Goal: Task Accomplishment & Management: Use online tool/utility

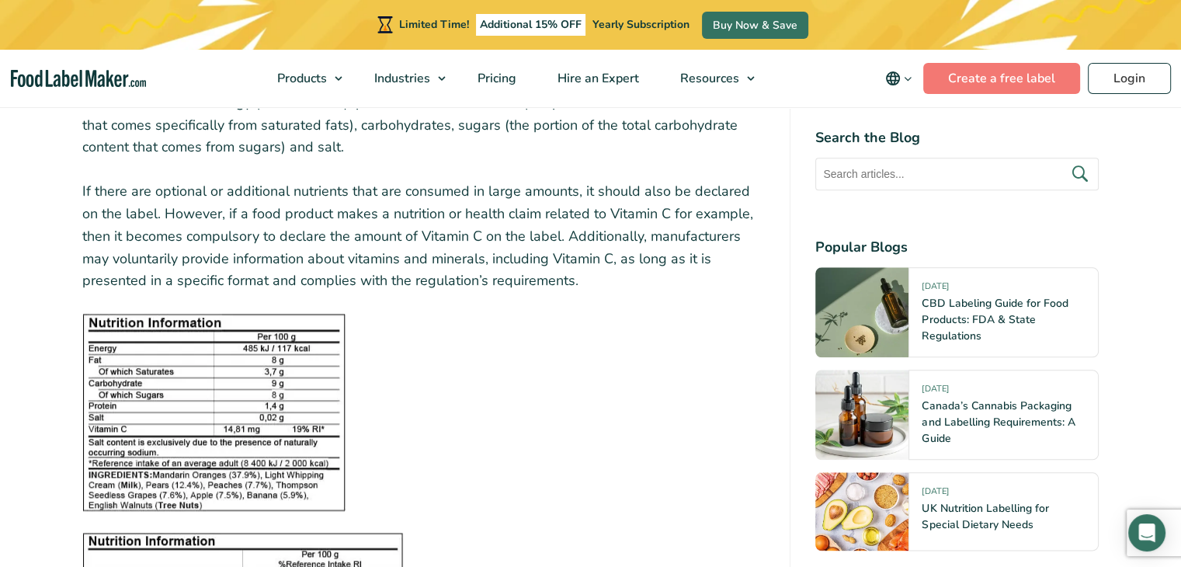
scroll to position [1553, 0]
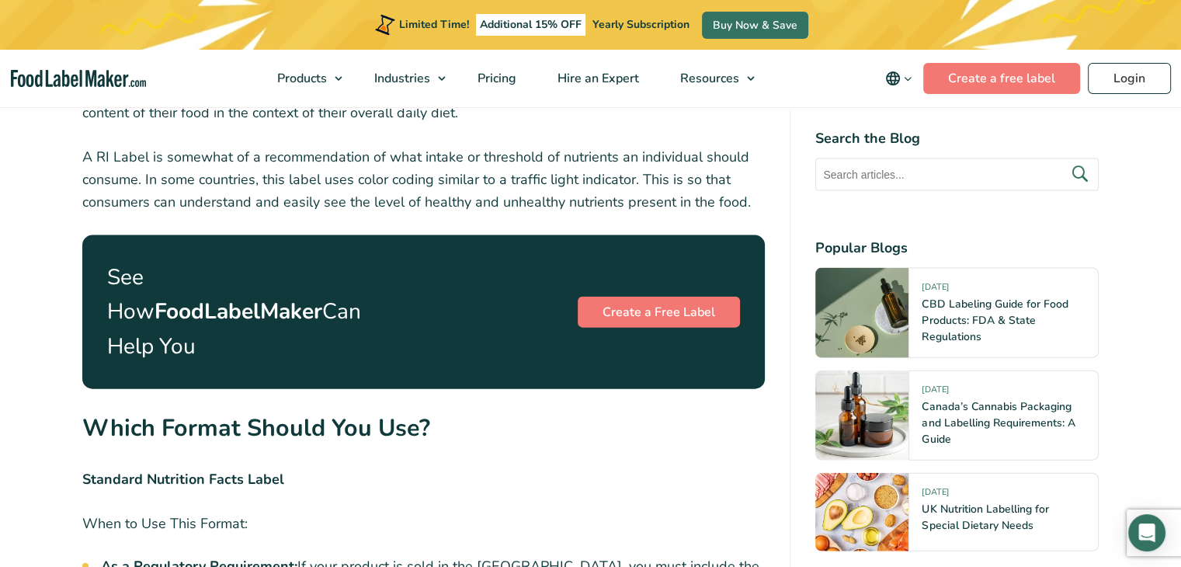
scroll to position [3519, 0]
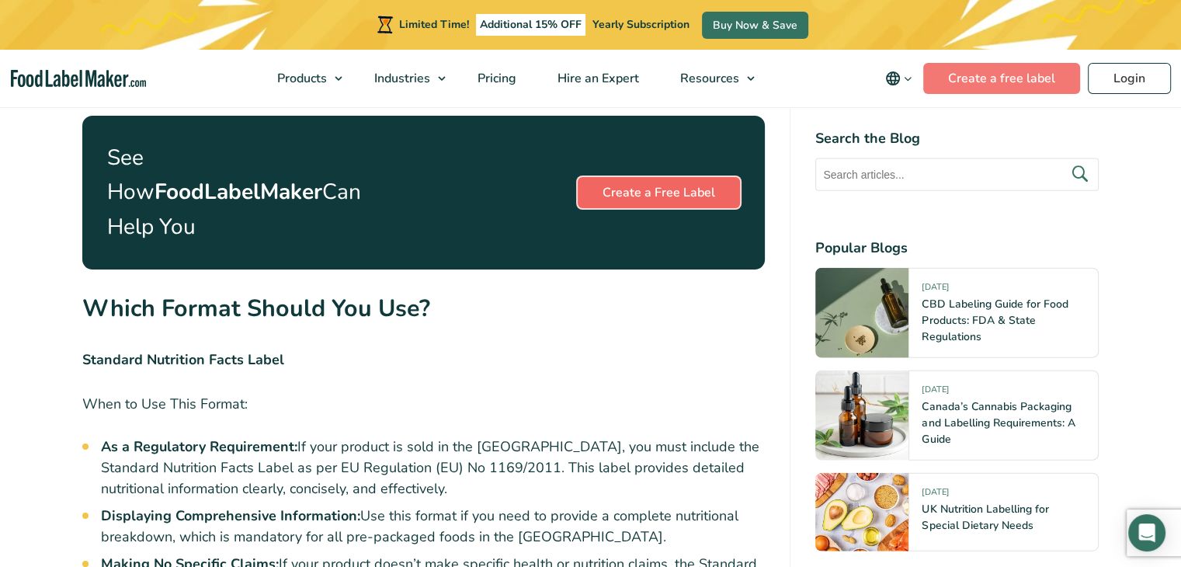
click at [621, 177] on link "Create a Free Label" at bounding box center [659, 192] width 162 height 31
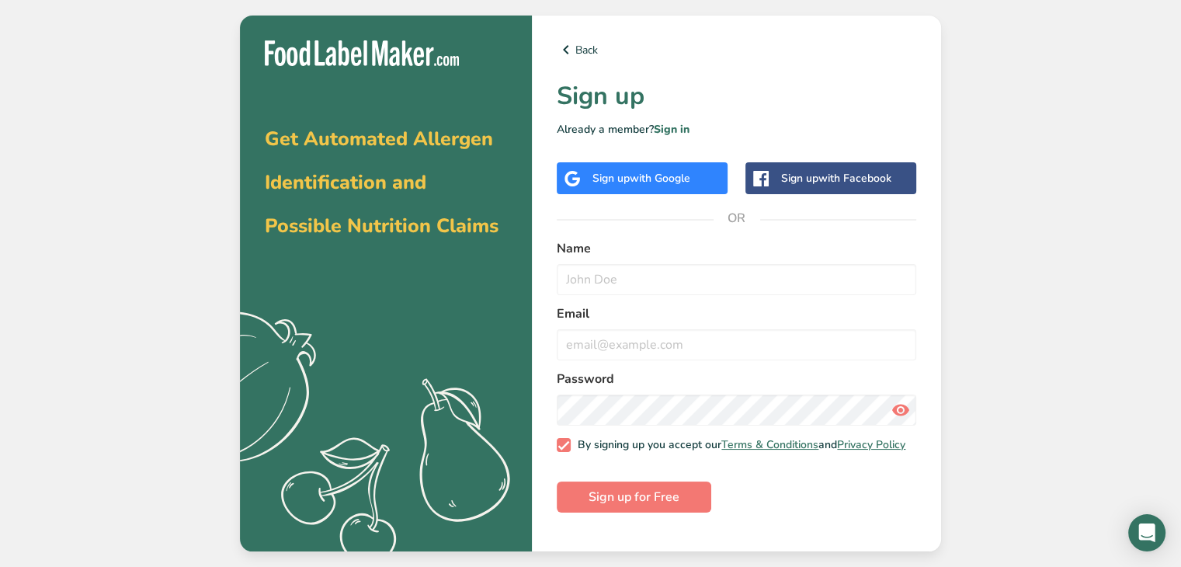
click at [630, 179] on span "with Google" at bounding box center [660, 178] width 61 height 15
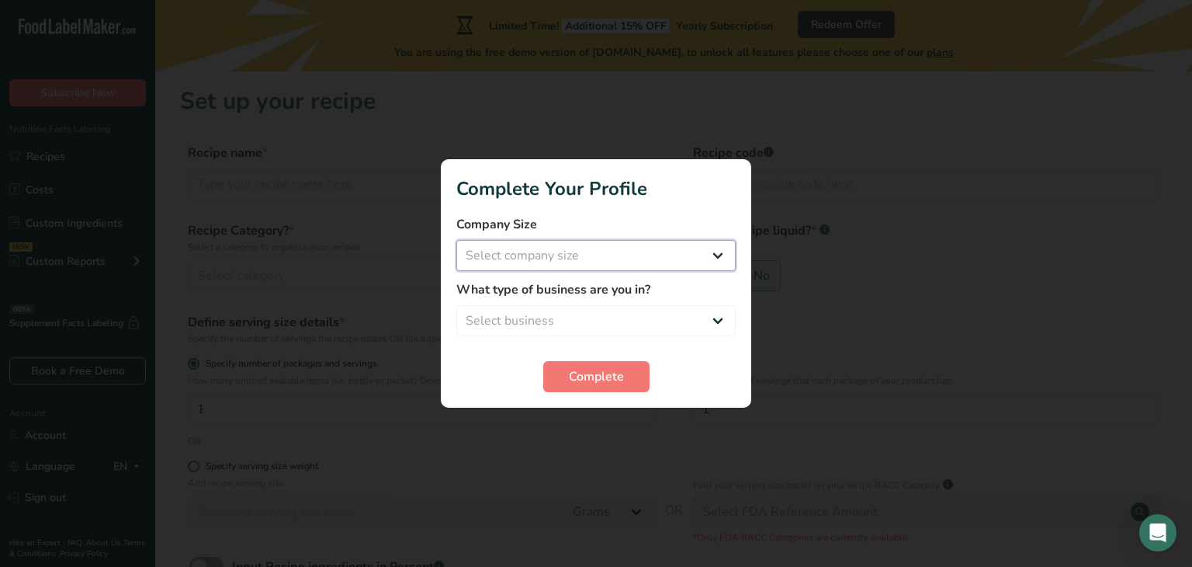
click at [553, 248] on select "Select company size Fewer than 10 Employees 10 to 50 Employees 51 to 500 Employ…" at bounding box center [595, 255] width 279 height 31
select select "2"
click at [456, 240] on select "Select company size Fewer than 10 Employees 10 to 50 Employees 51 to 500 Employ…" at bounding box center [595, 255] width 279 height 31
click at [564, 331] on select "Select business Packaged Food Manufacturer Restaurant & Cafe Bakery Meal Plans …" at bounding box center [595, 320] width 279 height 31
select select "1"
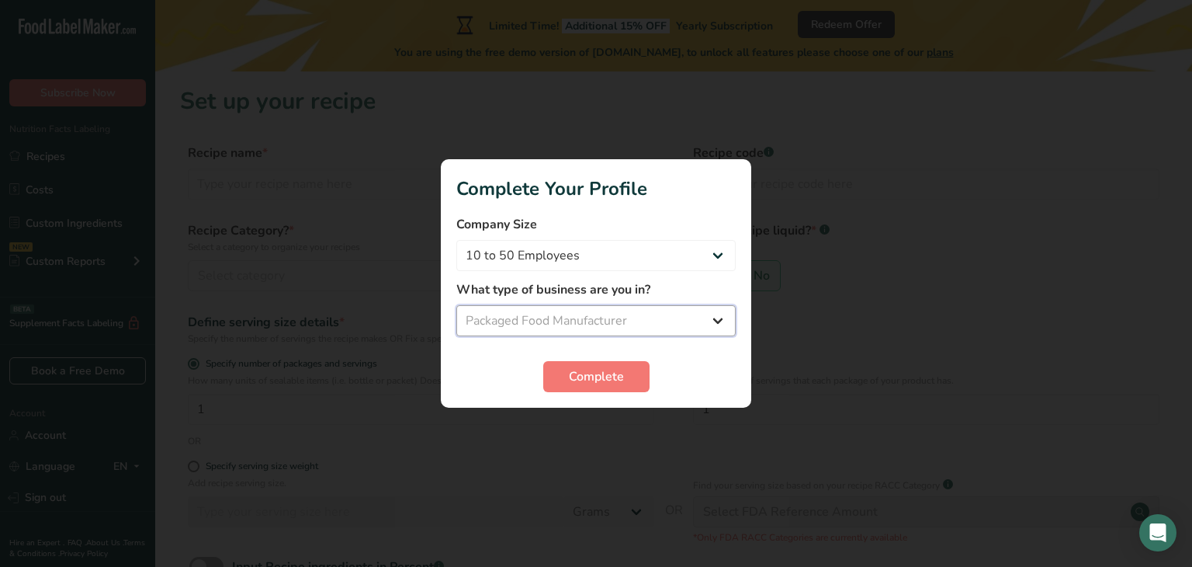
click at [456, 305] on select "Select business Packaged Food Manufacturer Restaurant & Cafe Bakery Meal Plans …" at bounding box center [595, 320] width 279 height 31
click at [585, 378] on span "Complete" at bounding box center [596, 376] width 55 height 19
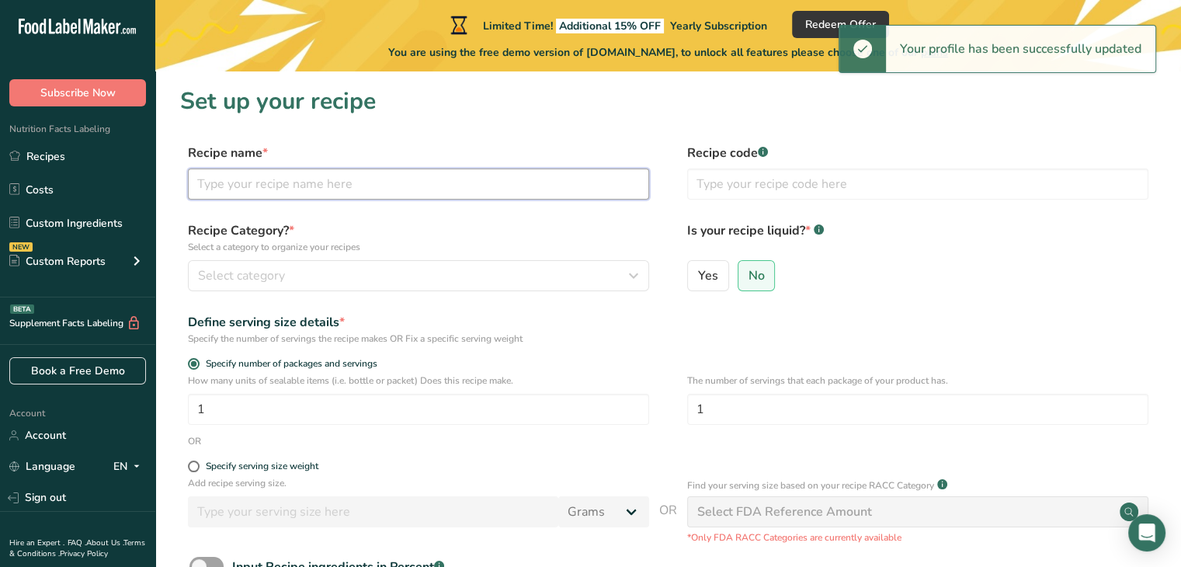
click at [419, 181] on input "text" at bounding box center [418, 183] width 461 height 31
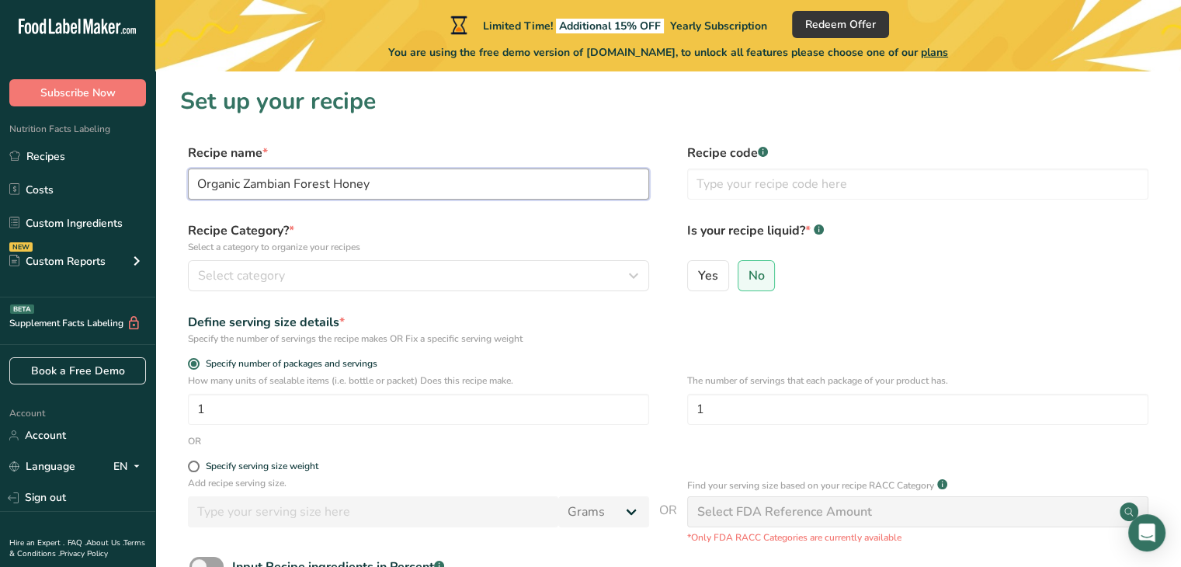
type input "Organic Zambian Forest Honey"
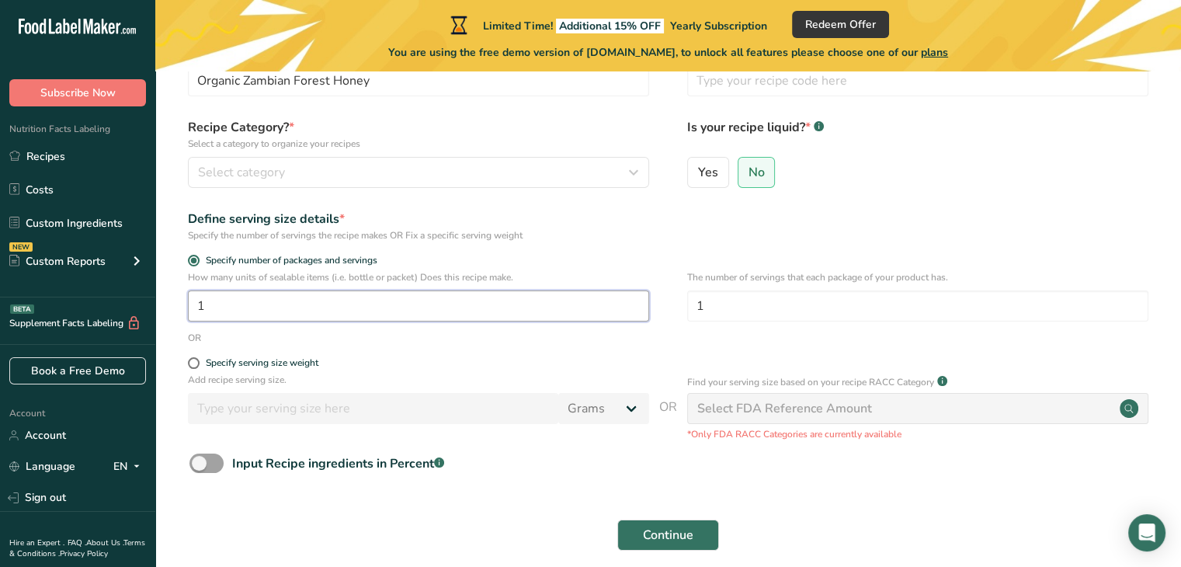
click at [276, 308] on input "1" at bounding box center [418, 305] width 461 height 31
type input "14"
click at [763, 309] on input "1" at bounding box center [917, 305] width 461 height 31
type input "14"
click at [193, 262] on span at bounding box center [194, 261] width 12 height 12
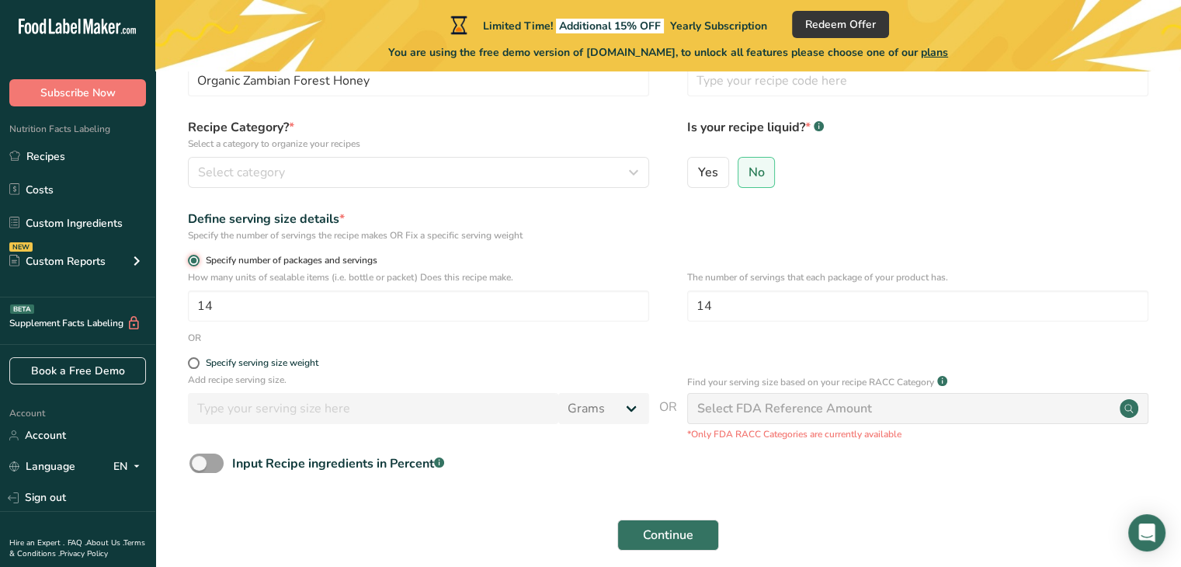
click at [193, 262] on input "Specify number of packages and servings" at bounding box center [193, 260] width 10 height 10
click at [224, 311] on input "14" at bounding box center [418, 305] width 461 height 31
type input "1"
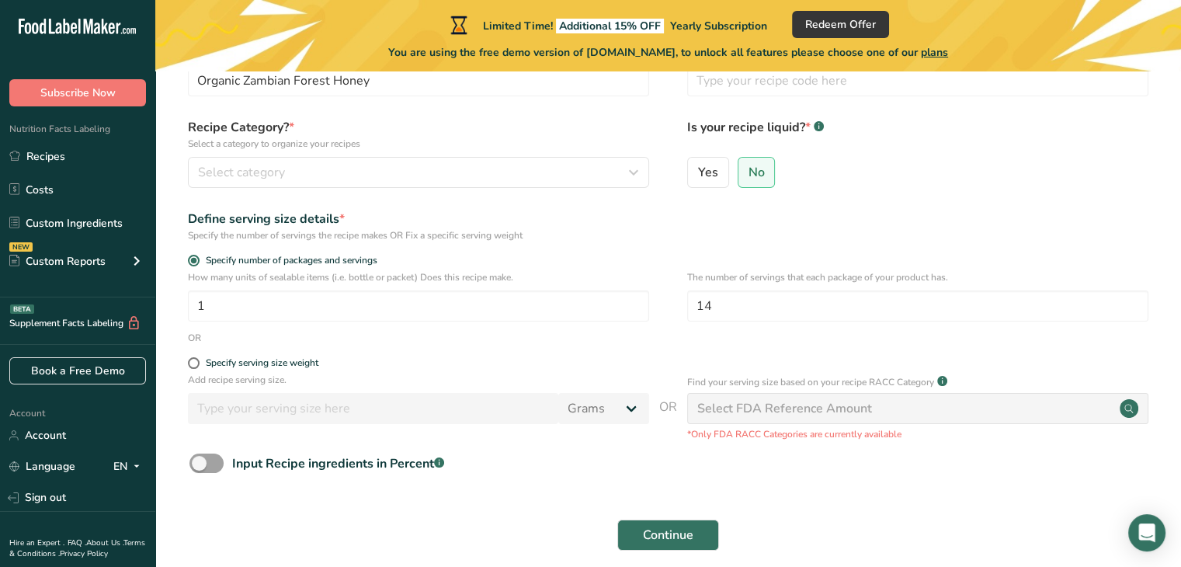
click at [673, 339] on div "OR" at bounding box center [668, 338] width 976 height 14
click at [553, 304] on input "1" at bounding box center [418, 305] width 461 height 31
click at [603, 362] on label "Specify serving size weight" at bounding box center [418, 363] width 461 height 12
click at [198, 362] on input "Specify serving size weight" at bounding box center [193, 363] width 10 height 10
radio input "true"
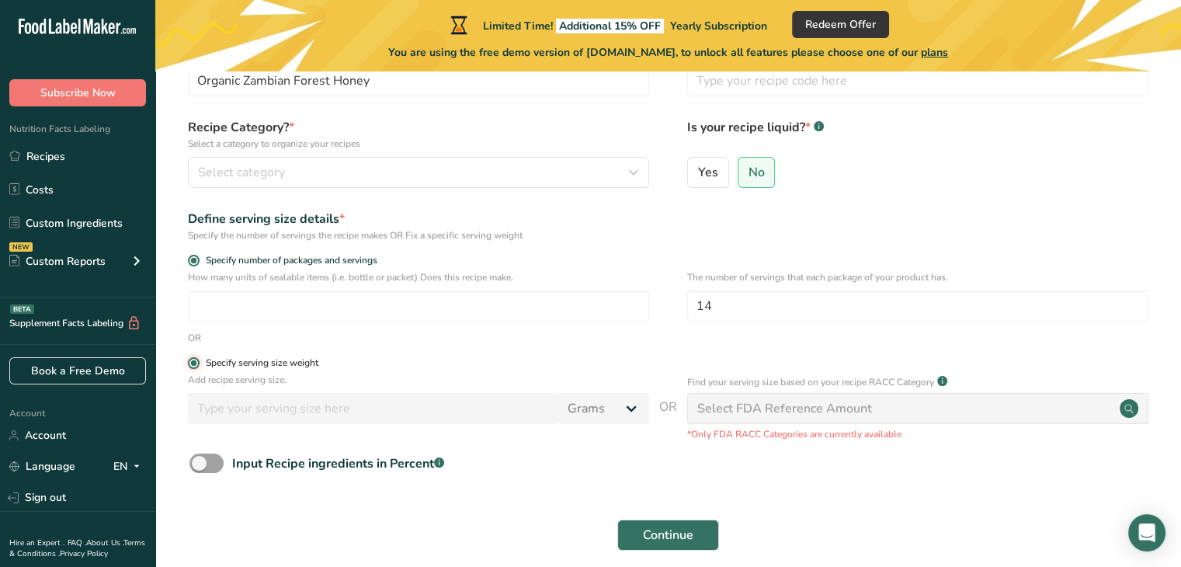
radio input "false"
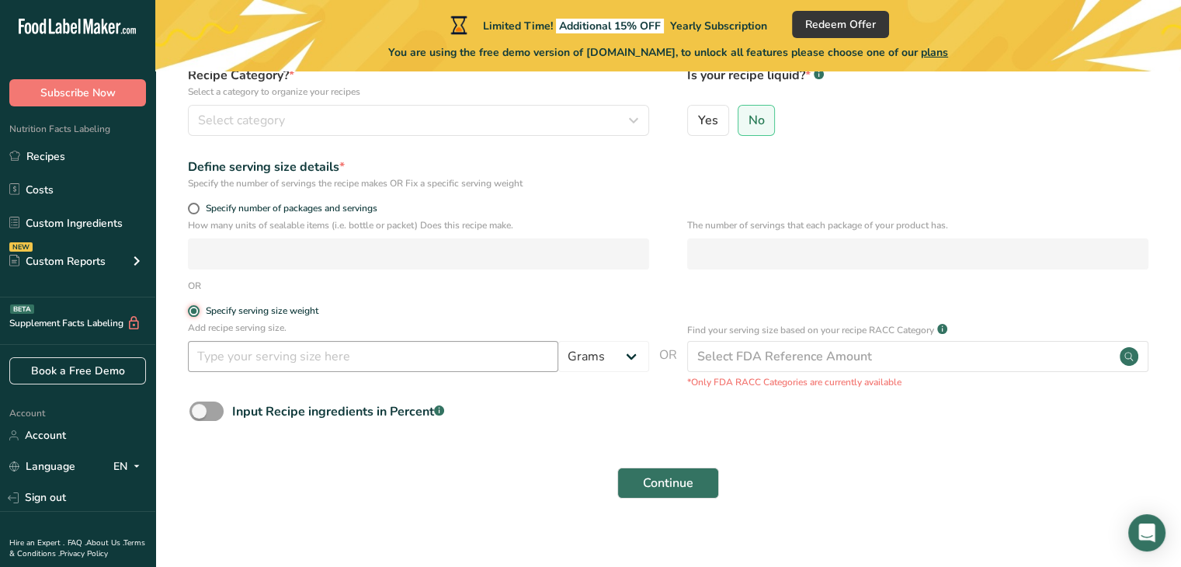
scroll to position [171, 0]
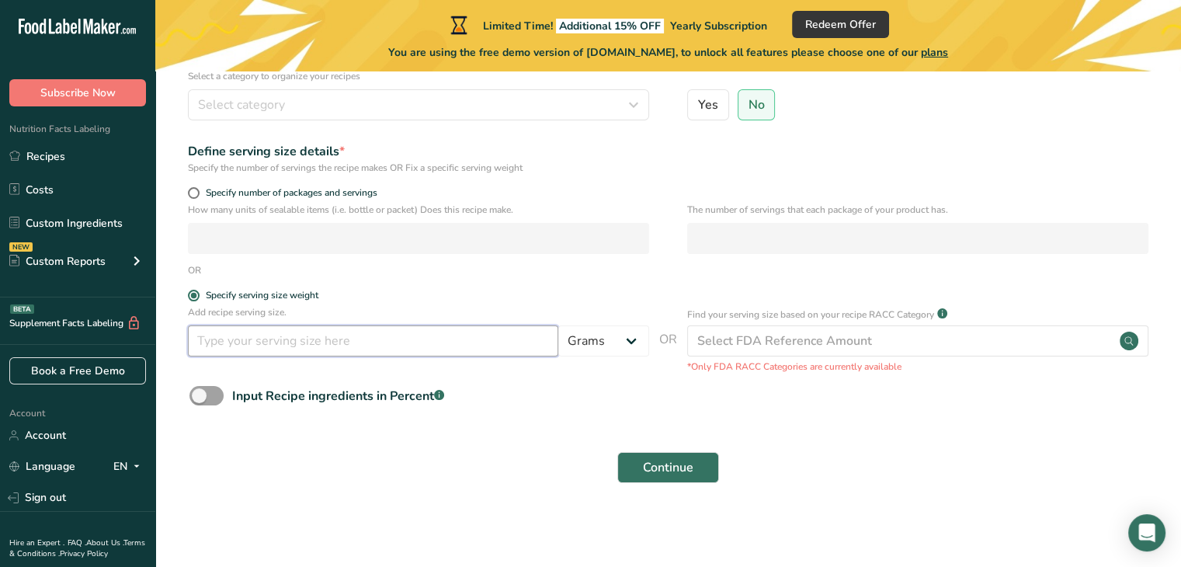
click at [432, 337] on input "number" at bounding box center [373, 340] width 370 height 31
type input "21"
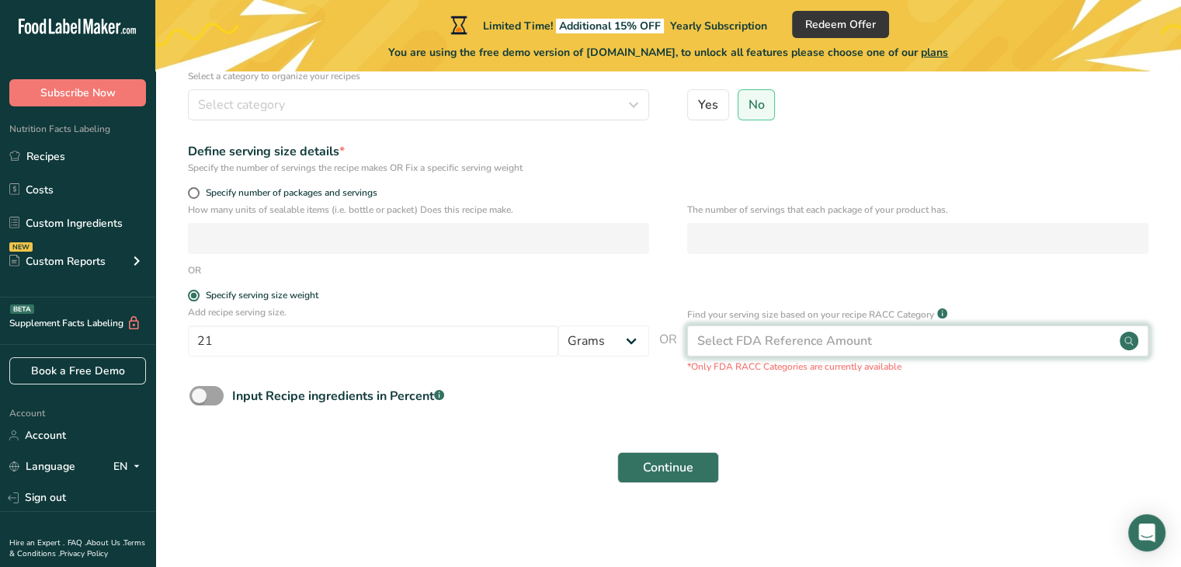
click at [788, 339] on div "Select FDA Reference Amount" at bounding box center [784, 340] width 175 height 19
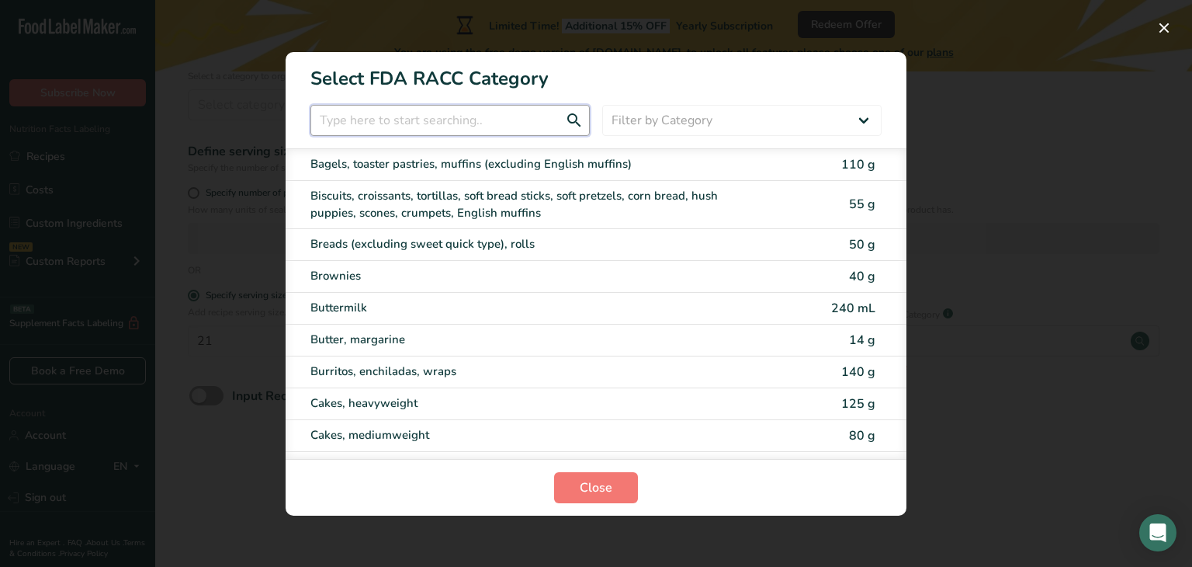
click at [498, 120] on input "RACC Category Selection Modal" at bounding box center [450, 120] width 279 height 31
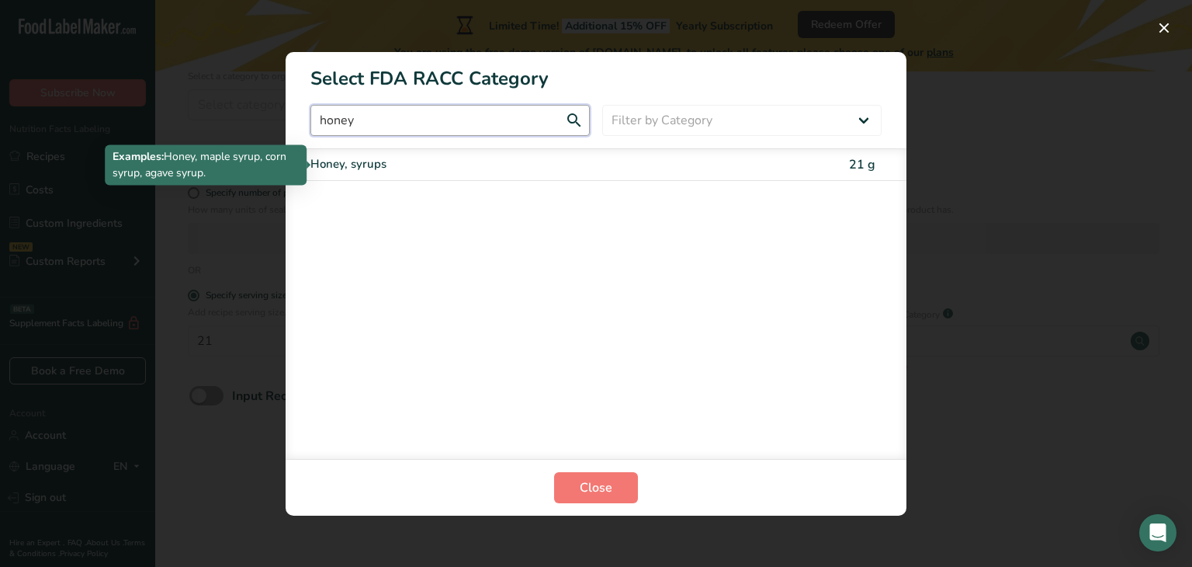
type input "honey"
click at [485, 170] on div "Honey, syrups" at bounding box center [531, 164] width 441 height 18
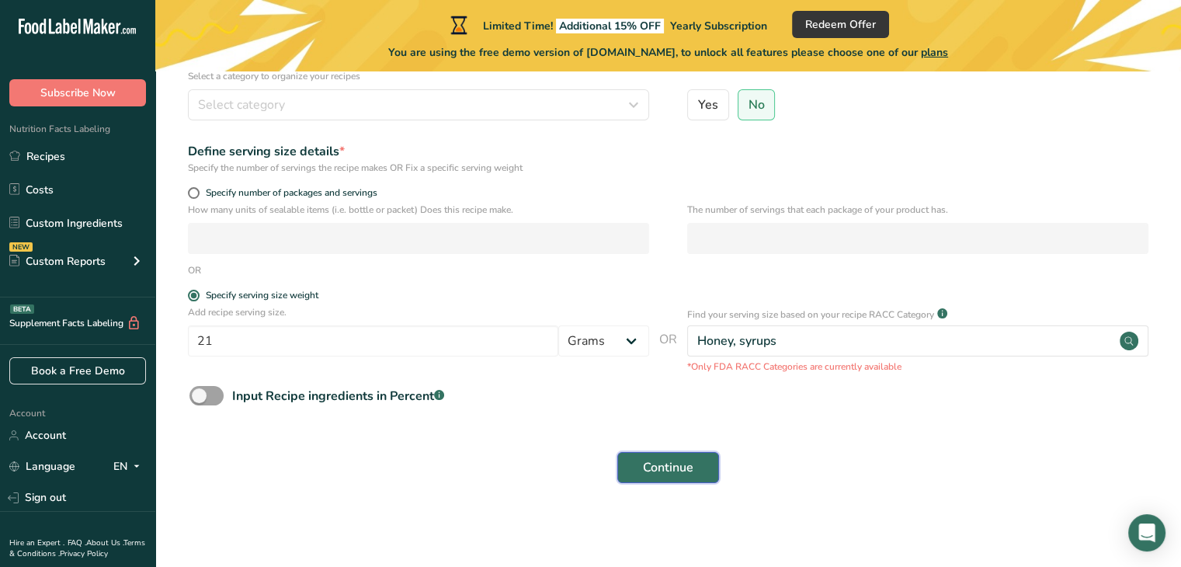
click at [652, 463] on span "Continue" at bounding box center [668, 467] width 50 height 19
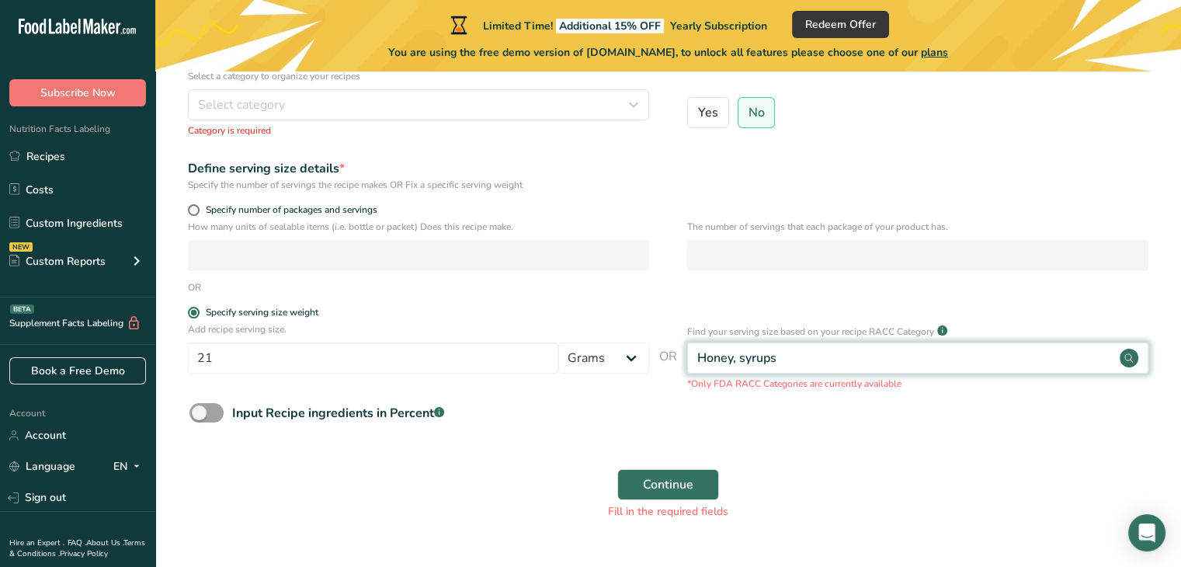
click at [854, 366] on div "Honey, syrups" at bounding box center [917, 357] width 461 height 31
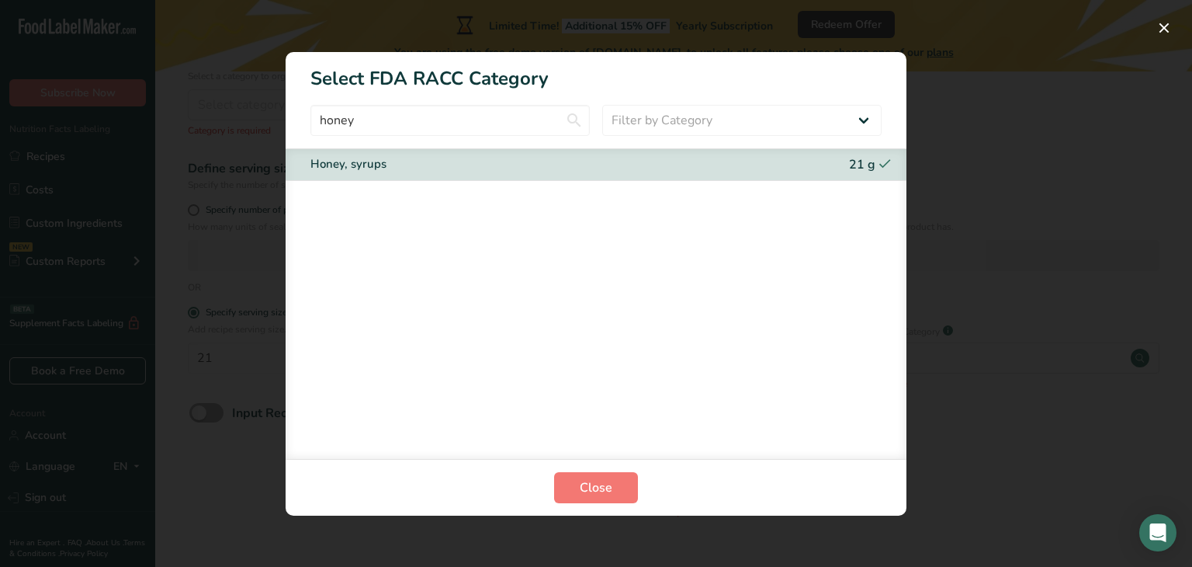
click at [416, 153] on div "Honey, syrups 21 g" at bounding box center [596, 165] width 621 height 32
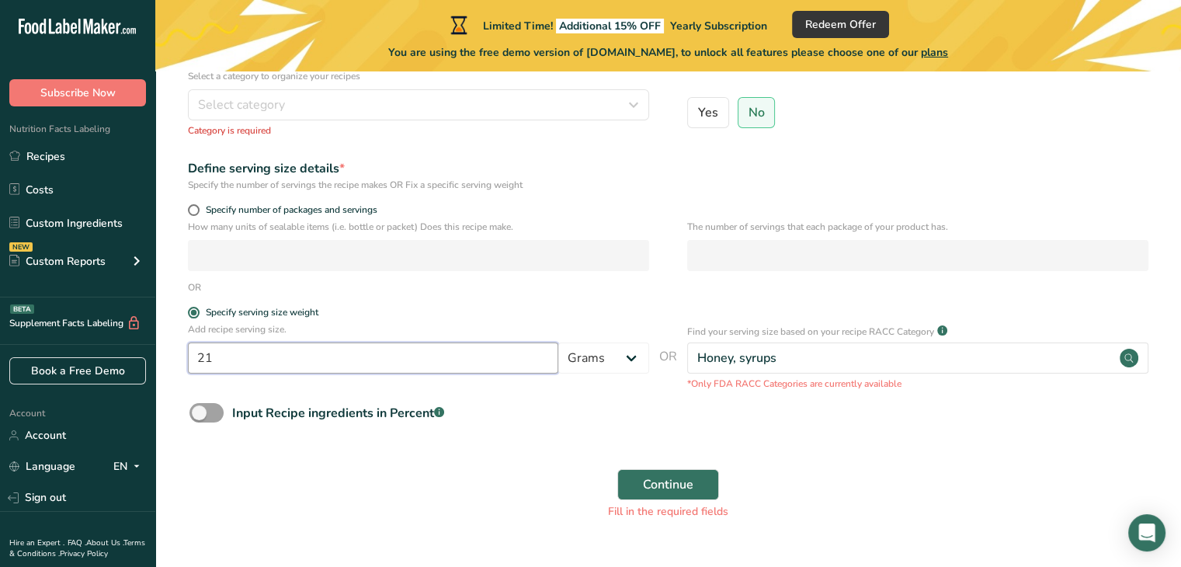
click at [430, 353] on input "21" at bounding box center [373, 357] width 370 height 31
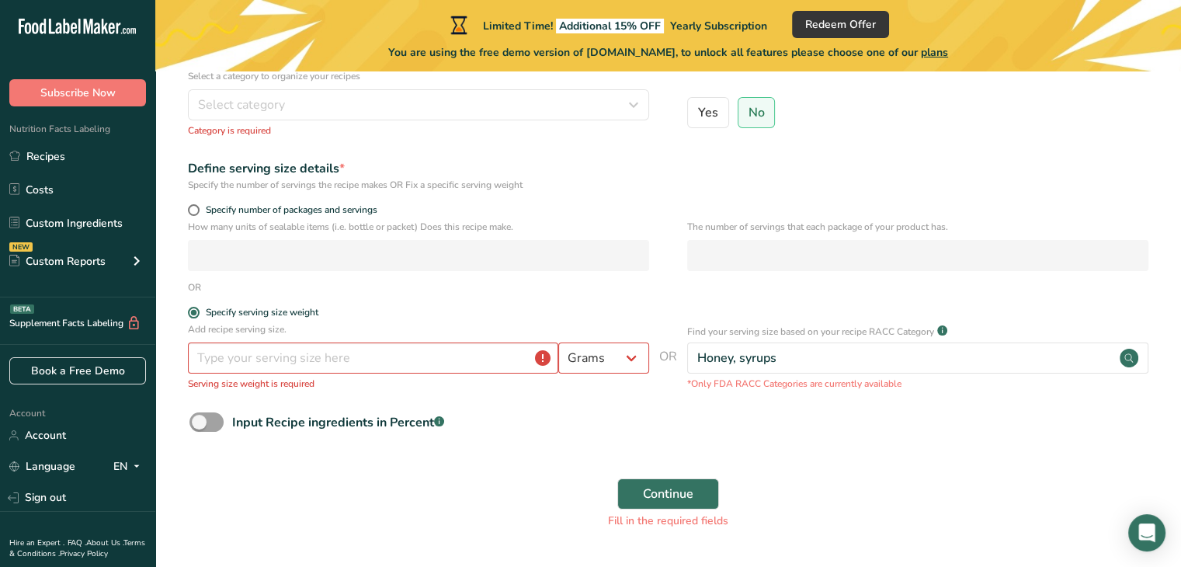
click at [730, 431] on div "Input Recipe ingredients in Percent .a-a{fill:#347362;}.b-a{fill:#fff;}" at bounding box center [668, 428] width 976 height 32
click at [476, 361] on input "number" at bounding box center [373, 357] width 370 height 31
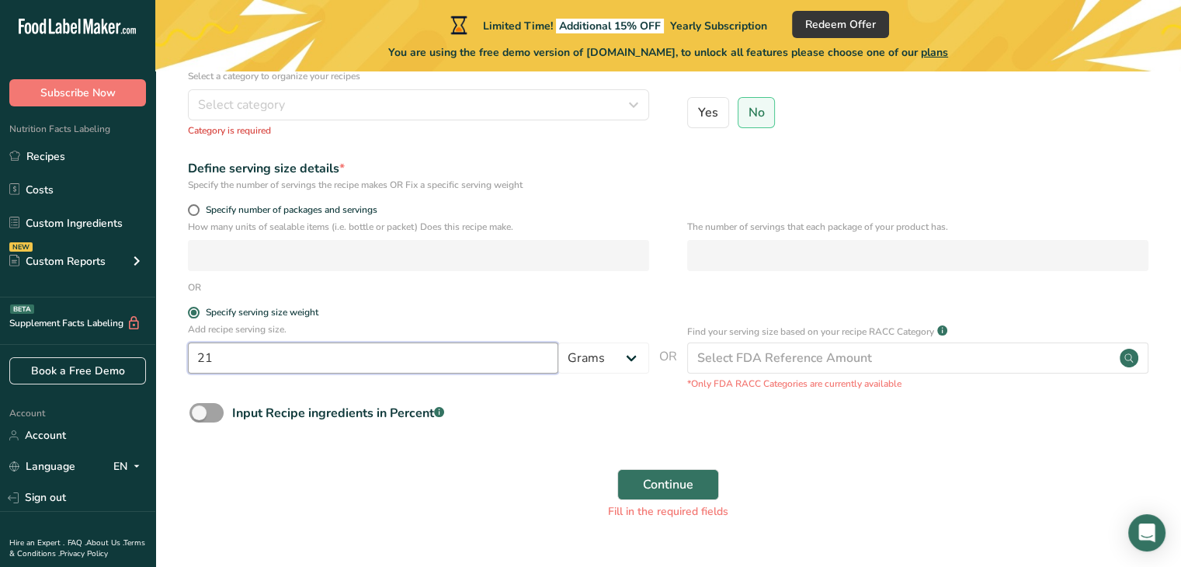
type input "21"
click at [686, 431] on div "Input Recipe ingredients in Percent .a-a{fill:#347362;}.b-a{fill:#fff;}" at bounding box center [668, 419] width 976 height 32
click at [692, 477] on span "Continue" at bounding box center [668, 484] width 50 height 19
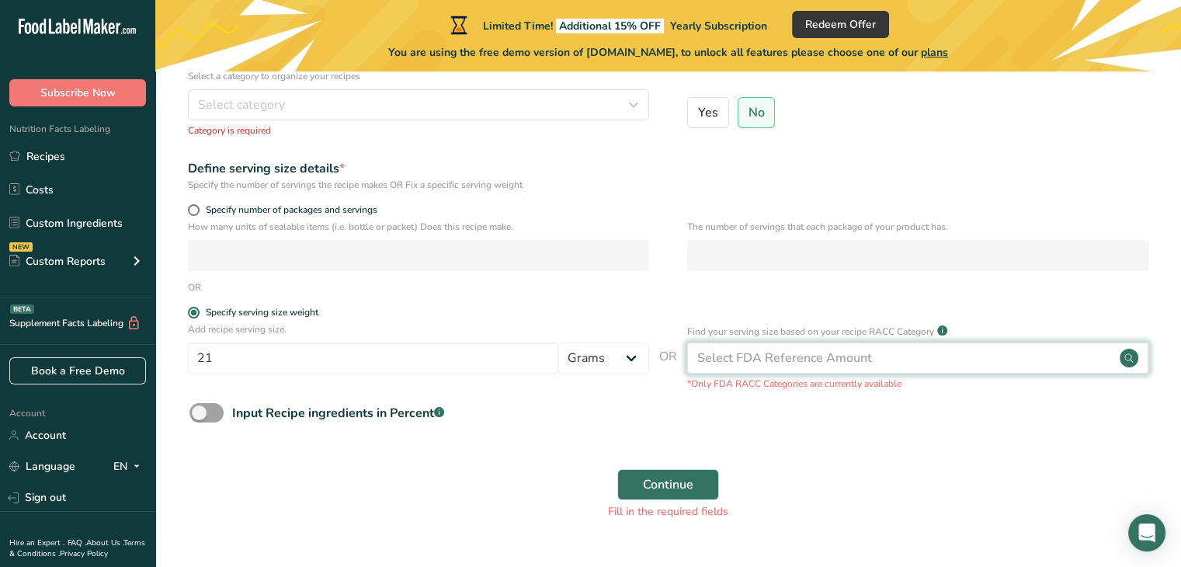
click at [766, 357] on div "Select FDA Reference Amount" at bounding box center [784, 358] width 175 height 19
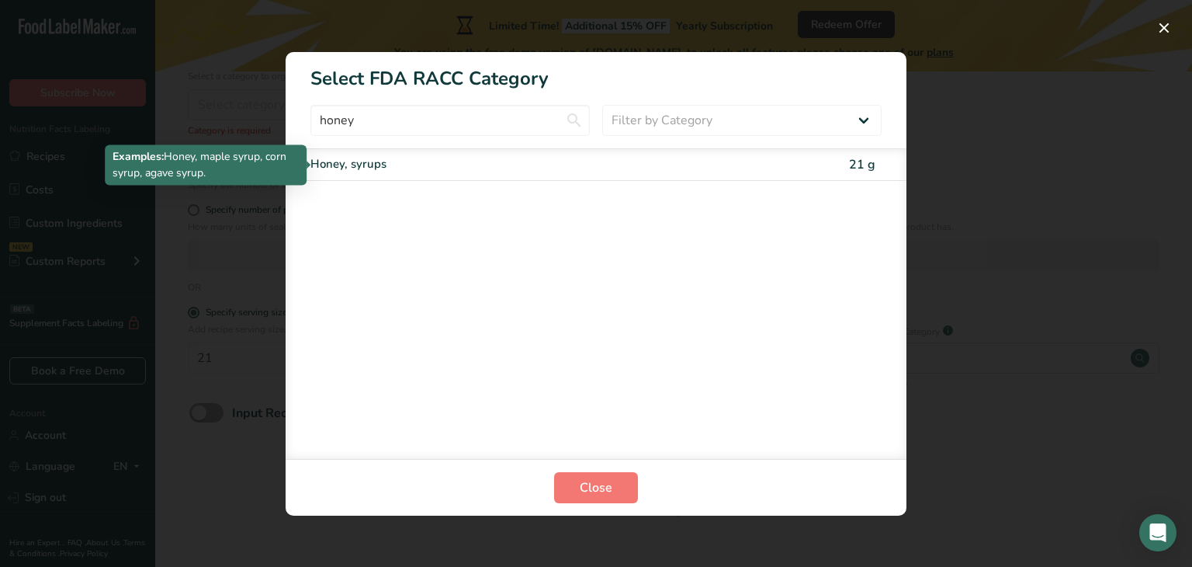
click at [359, 165] on div "Honey, syrups" at bounding box center [531, 164] width 441 height 18
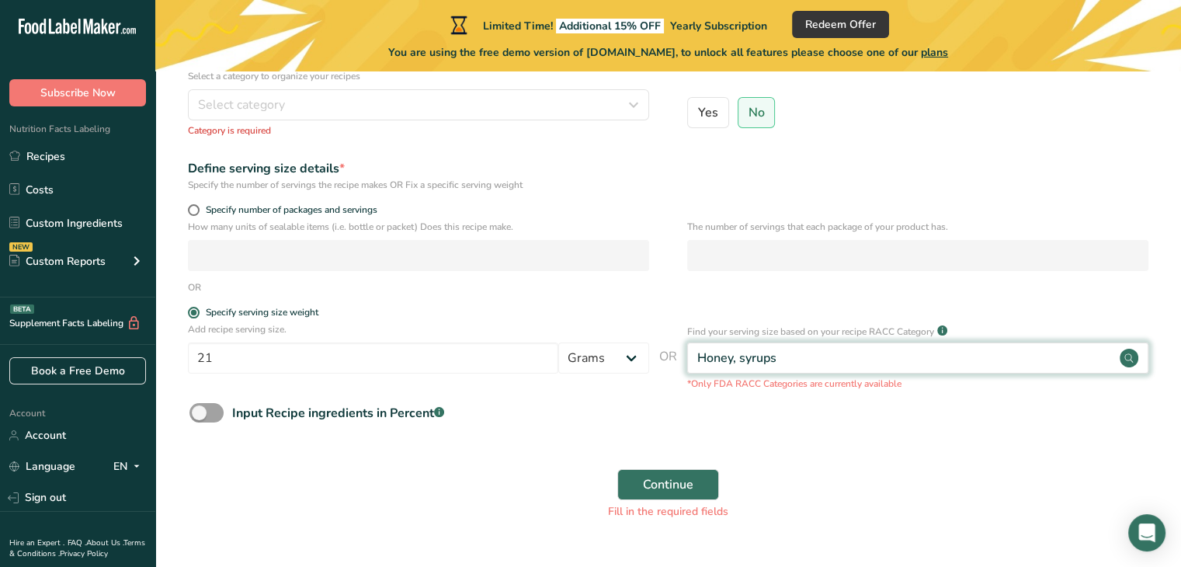
click at [782, 367] on div "Honey, syrups" at bounding box center [917, 357] width 461 height 31
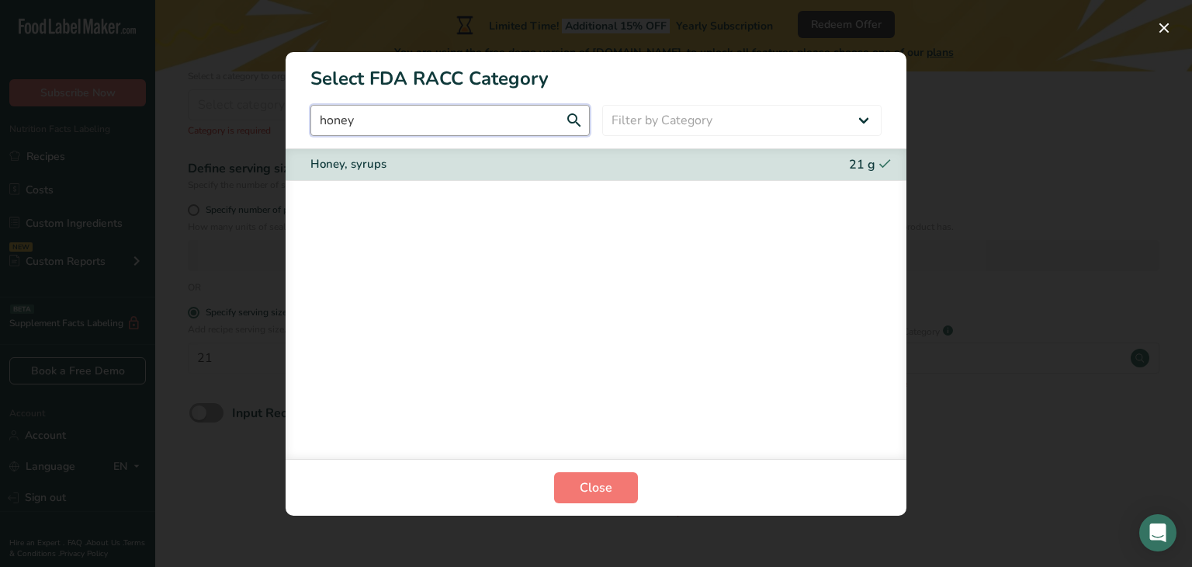
click at [508, 120] on input "honey" at bounding box center [450, 120] width 279 height 31
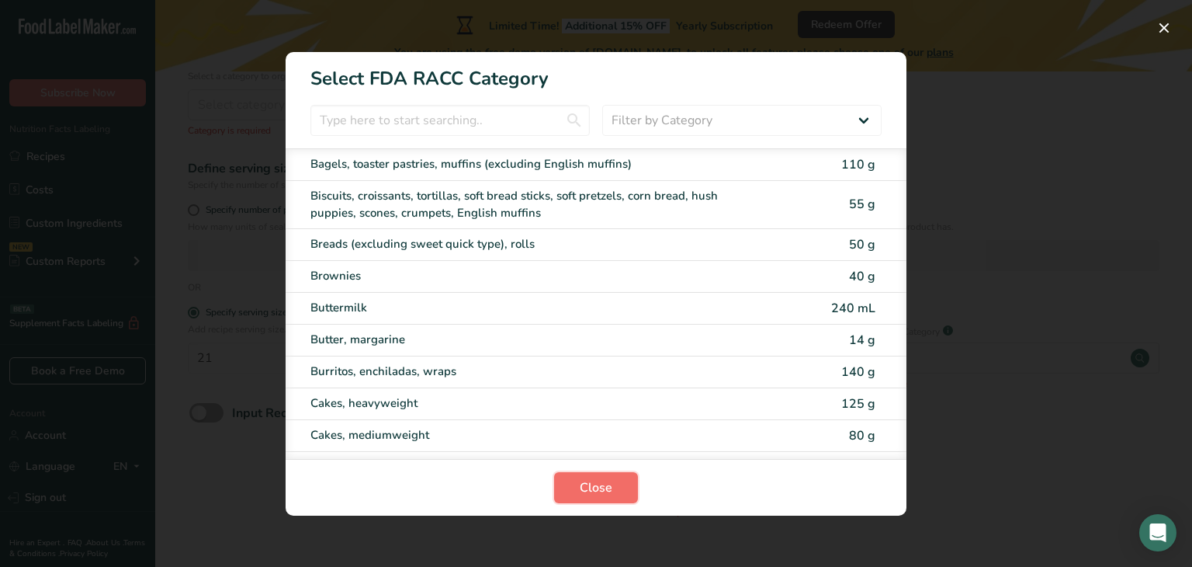
click at [623, 491] on button "Close" at bounding box center [596, 487] width 84 height 31
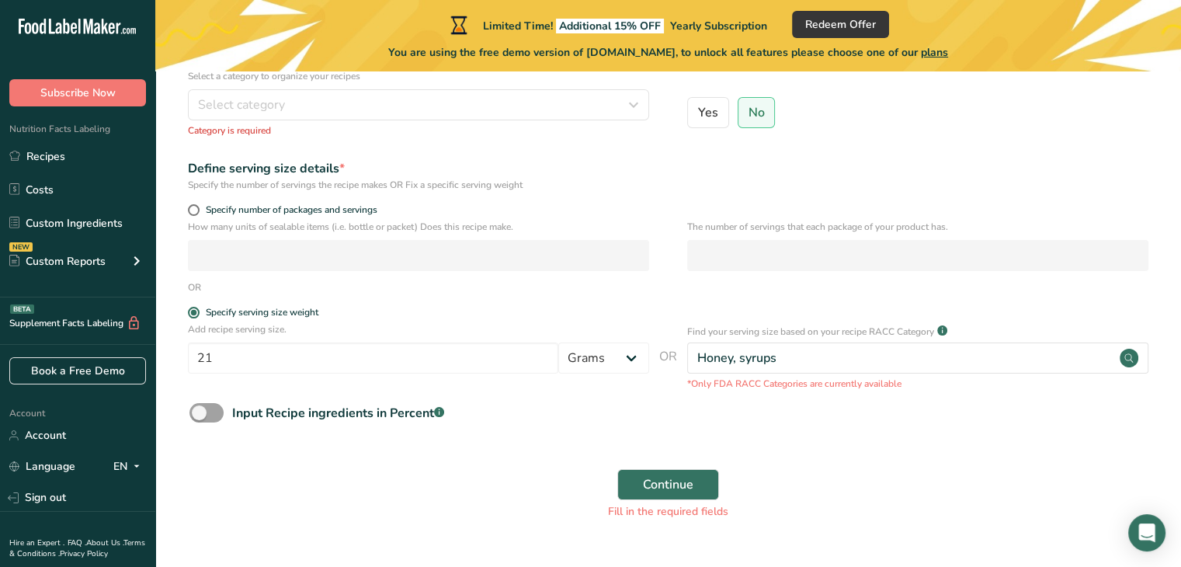
drag, startPoint x: 843, startPoint y: 424, endPoint x: 842, endPoint y: 409, distance: 14.8
click at [844, 424] on div "Input Recipe ingredients in Percent .a-a{fill:#347362;}.b-a{fill:#fff;}" at bounding box center [668, 419] width 976 height 32
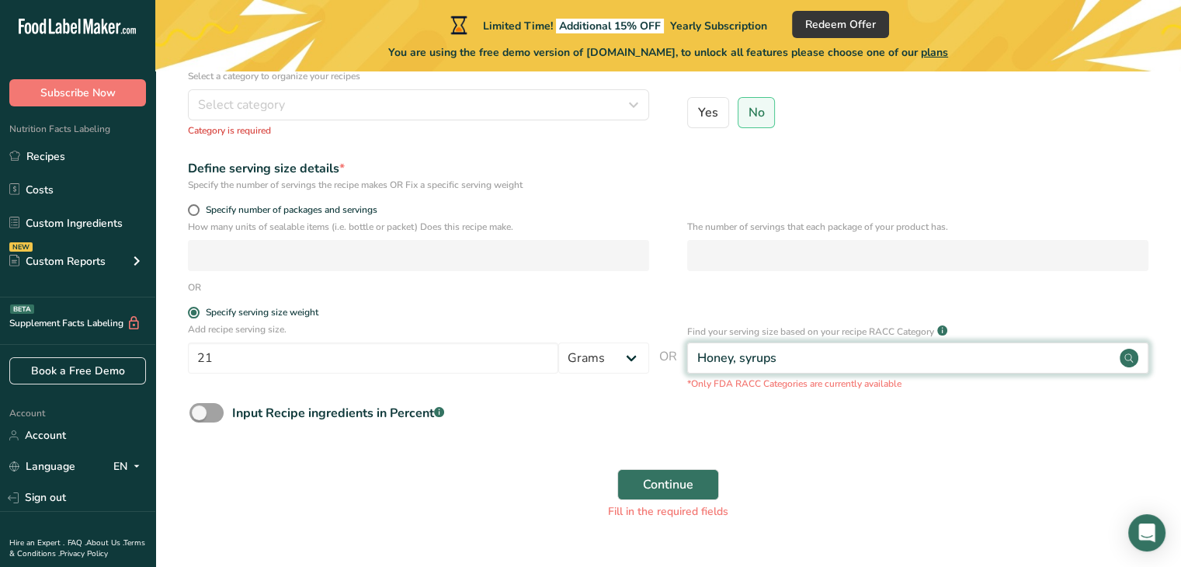
click at [824, 363] on div "Honey, syrups" at bounding box center [917, 357] width 461 height 31
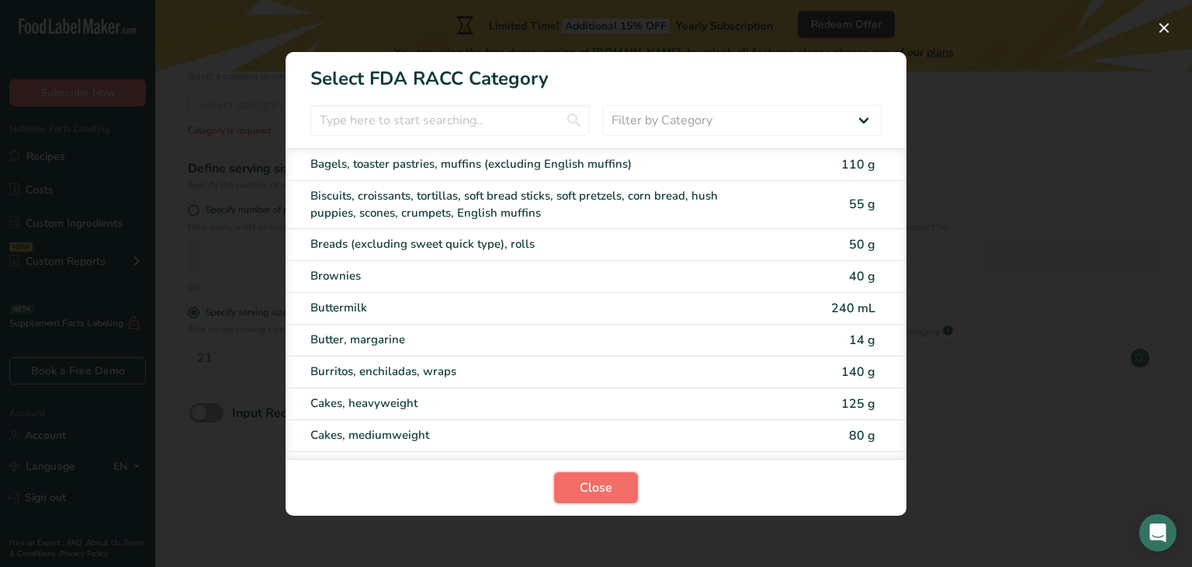
click at [605, 485] on span "Close" at bounding box center [596, 487] width 33 height 19
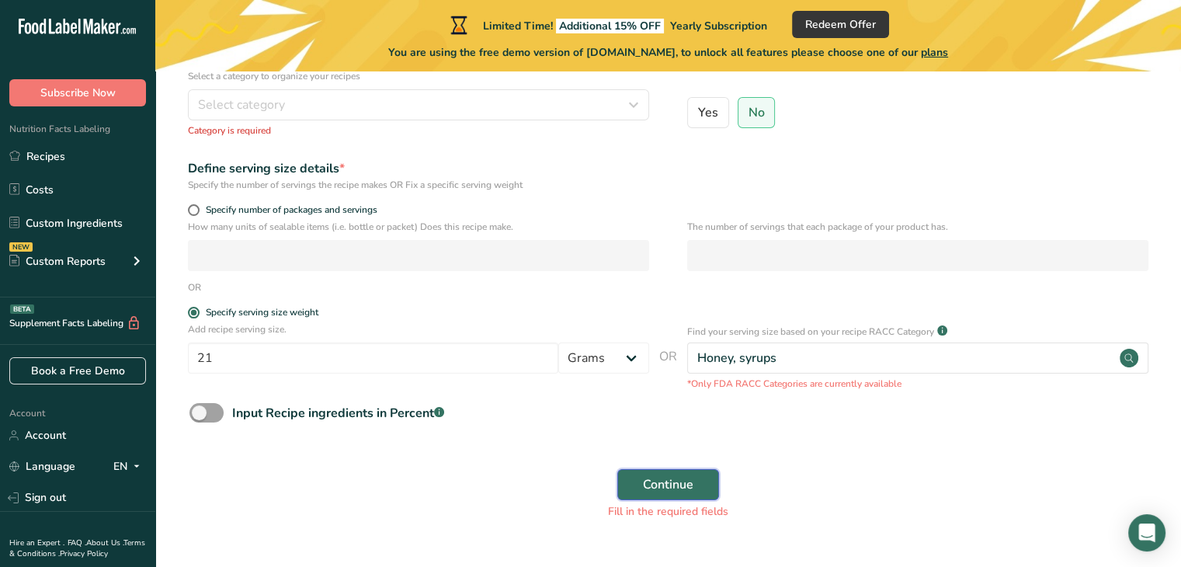
click at [652, 483] on span "Continue" at bounding box center [668, 484] width 50 height 19
click at [209, 410] on span at bounding box center [206, 412] width 34 height 19
click at [199, 410] on input "Input Recipe ingredients in Percent .a-a{fill:#347362;}.b-a{fill:#fff;}" at bounding box center [194, 413] width 10 height 10
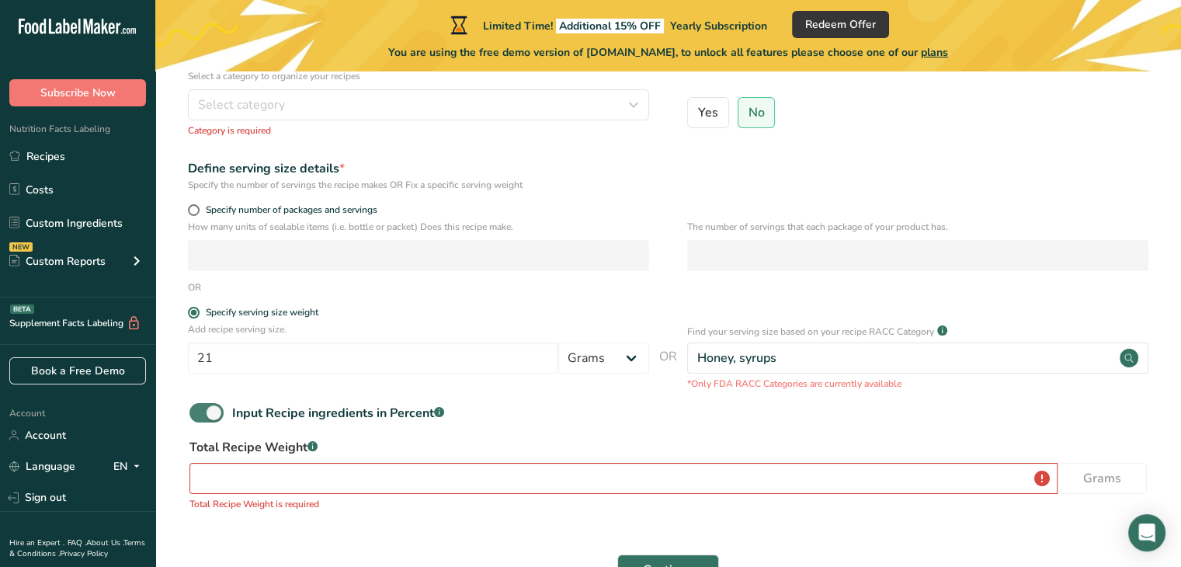
click at [200, 413] on span at bounding box center [206, 412] width 34 height 19
click at [199, 413] on input "Input Recipe ingredients in Percent .a-a{fill:#347362;}.b-a{fill:#fff;}" at bounding box center [194, 413] width 10 height 10
checkbox input "false"
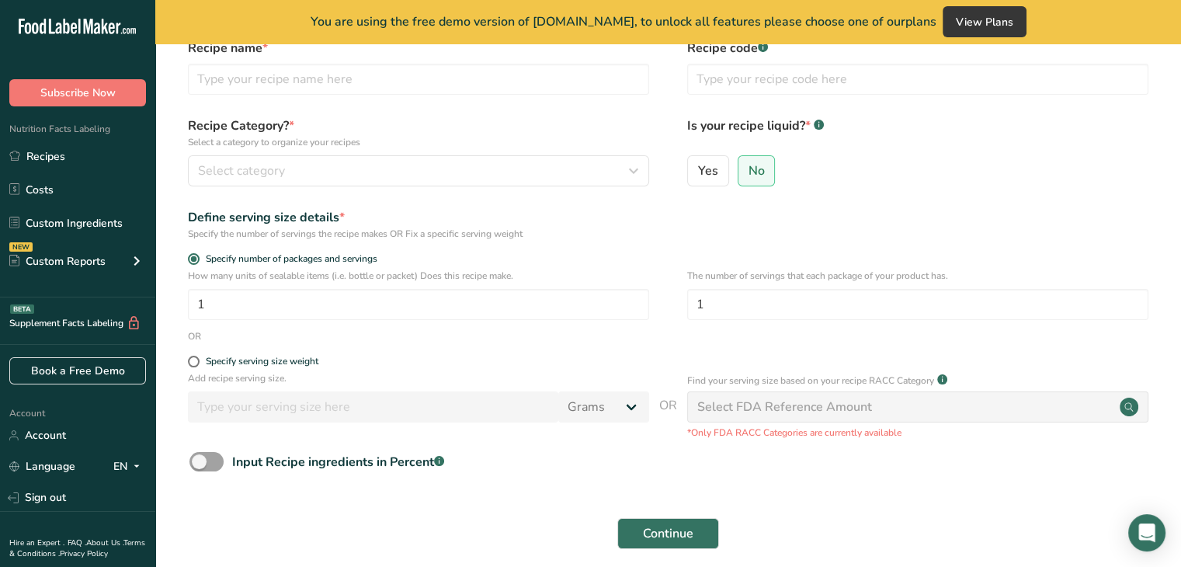
scroll to position [143, 0]
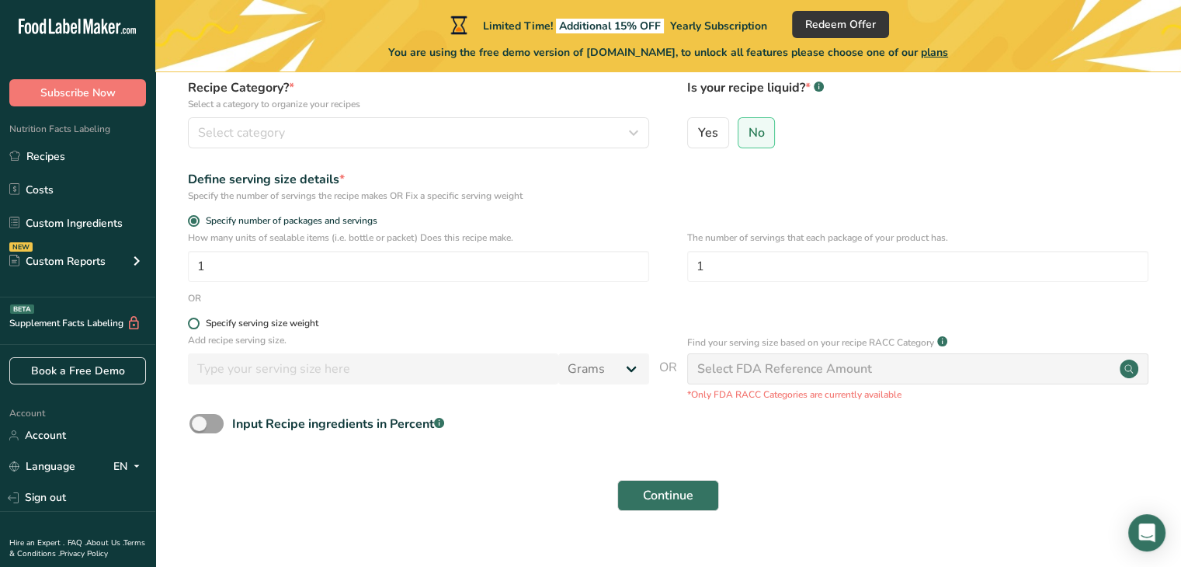
click at [193, 320] on span at bounding box center [194, 323] width 12 height 12
click at [193, 320] on input "Specify serving size weight" at bounding box center [193, 323] width 10 height 10
radio input "true"
radio input "false"
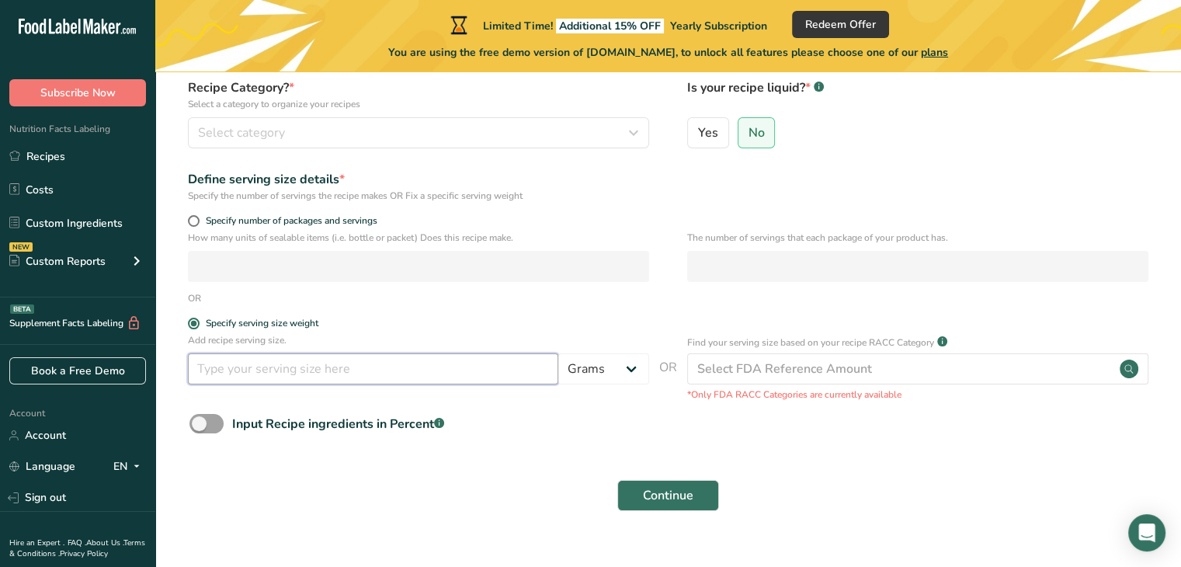
click at [232, 370] on input "number" at bounding box center [373, 368] width 370 height 31
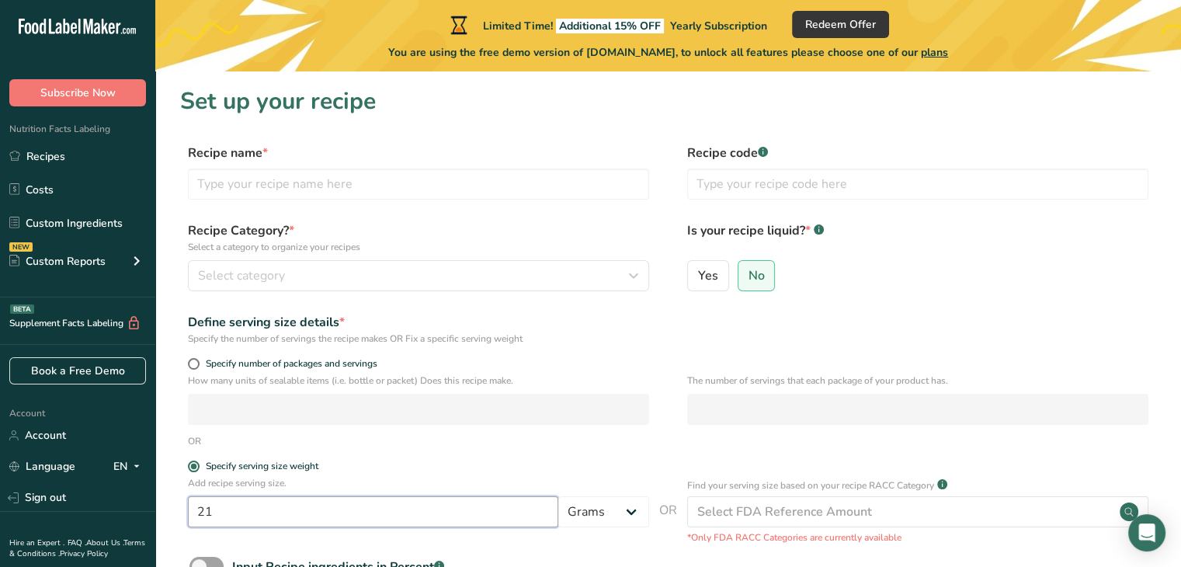
scroll to position [0, 0]
type input "21"
click at [285, 174] on input "text" at bounding box center [418, 183] width 461 height 31
type input "Organic Zambian Forest Honey"
drag, startPoint x: 925, startPoint y: 294, endPoint x: 918, endPoint y: 296, distance: 7.9
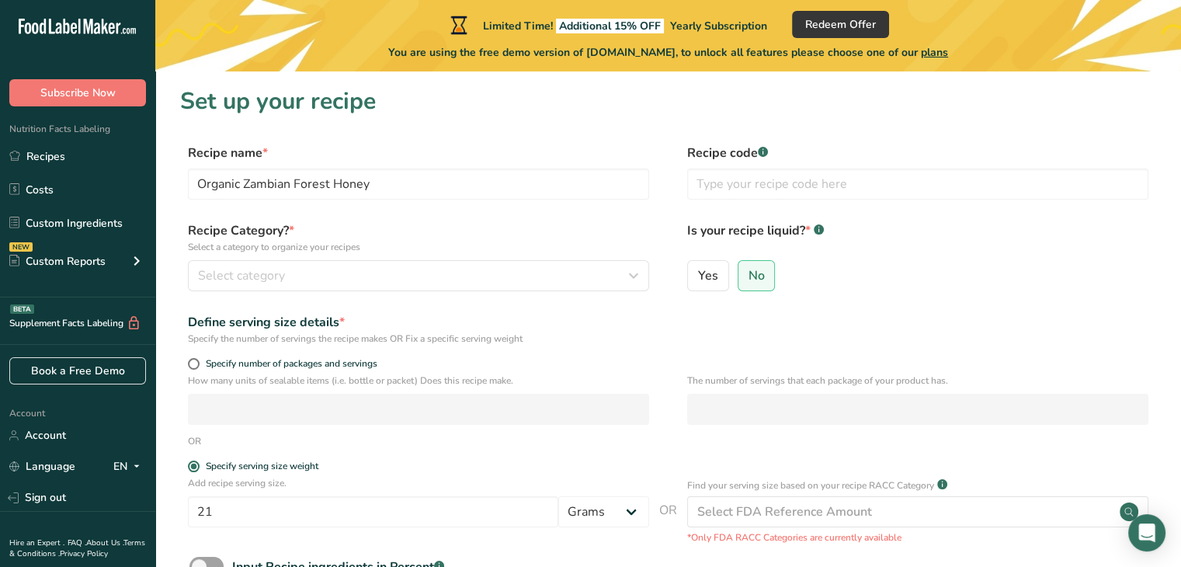
click at [925, 294] on div "Yes No" at bounding box center [917, 280] width 461 height 40
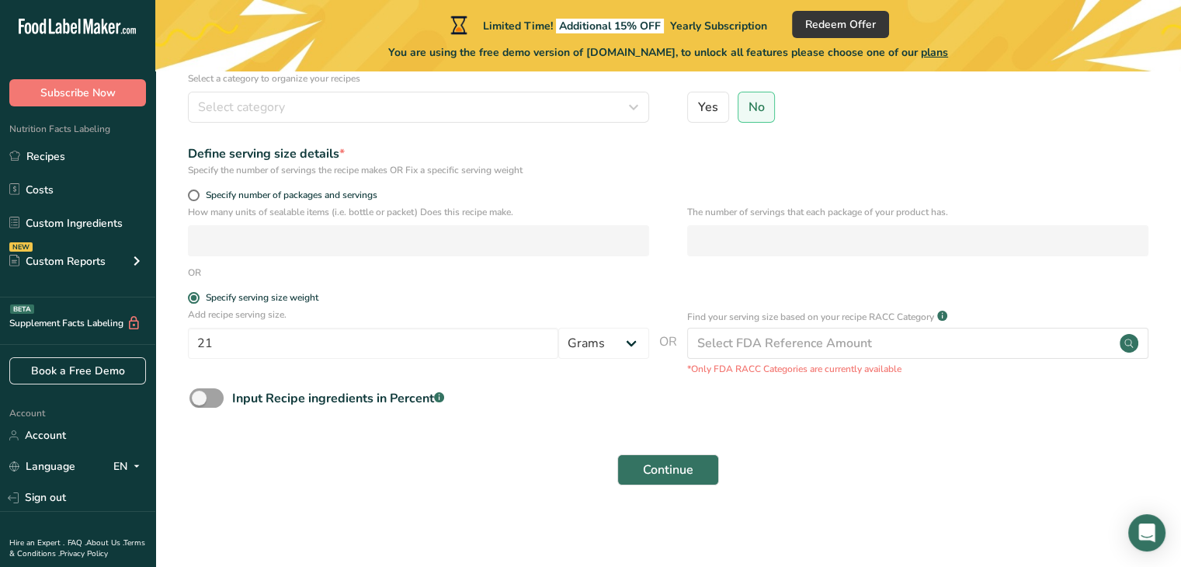
scroll to position [171, 0]
click at [689, 463] on span "Continue" at bounding box center [668, 467] width 50 height 19
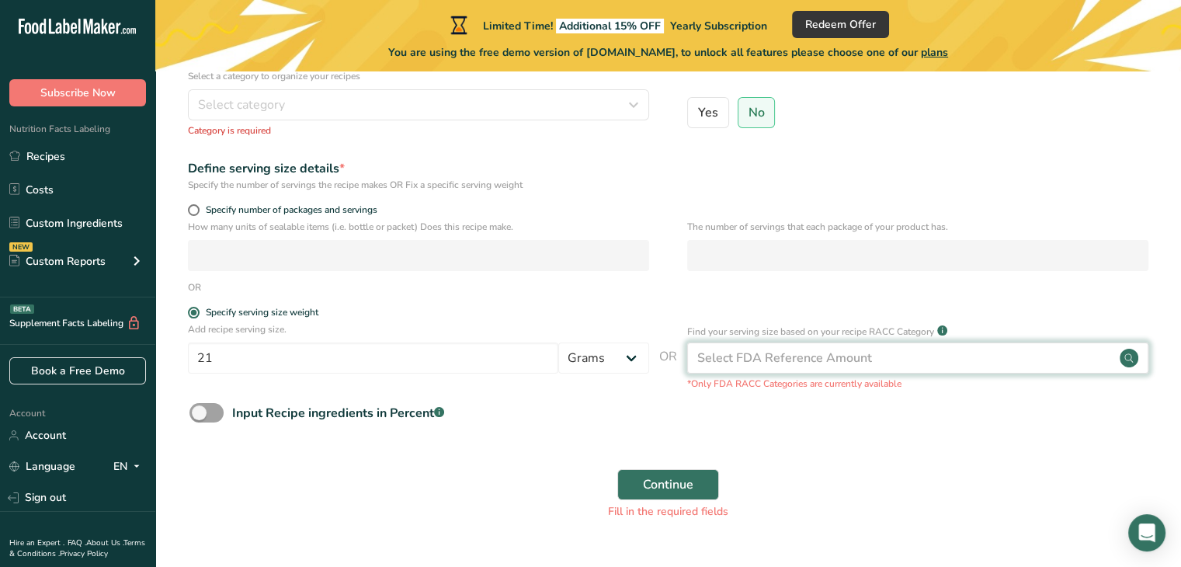
click at [730, 353] on div "Select FDA Reference Amount" at bounding box center [784, 358] width 175 height 19
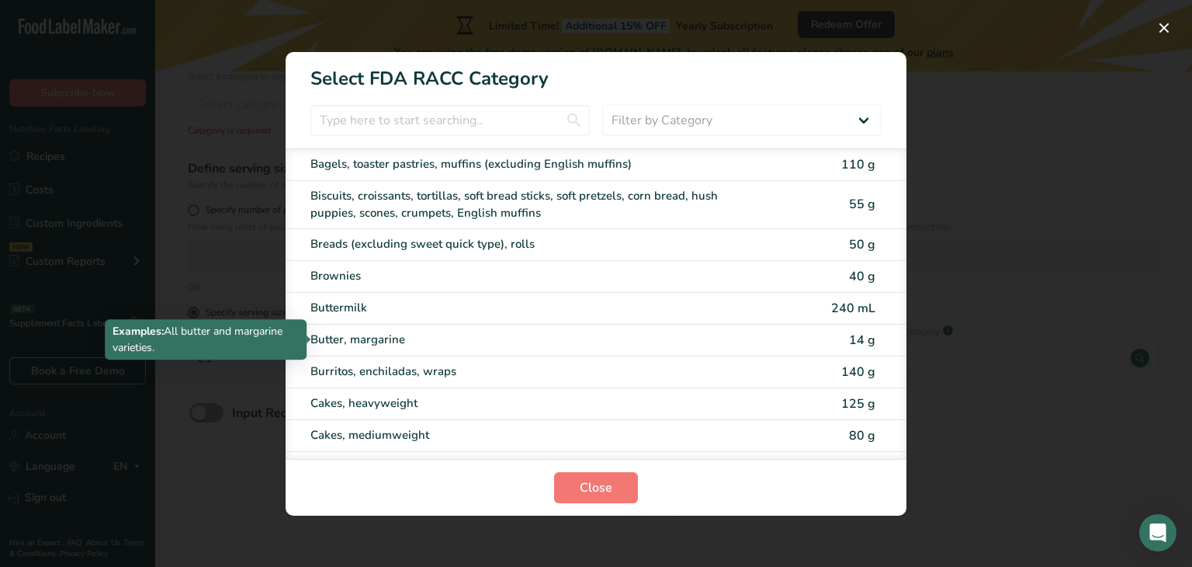
click at [701, 331] on div "Butter, margarine" at bounding box center [531, 340] width 441 height 18
type input "14"
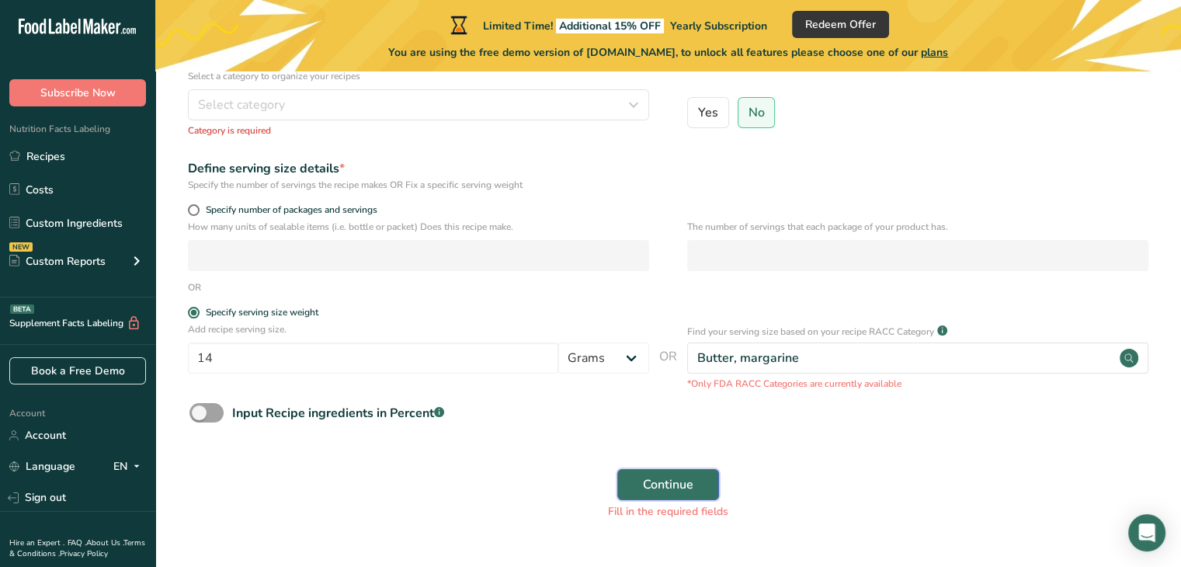
click at [683, 476] on span "Continue" at bounding box center [668, 484] width 50 height 19
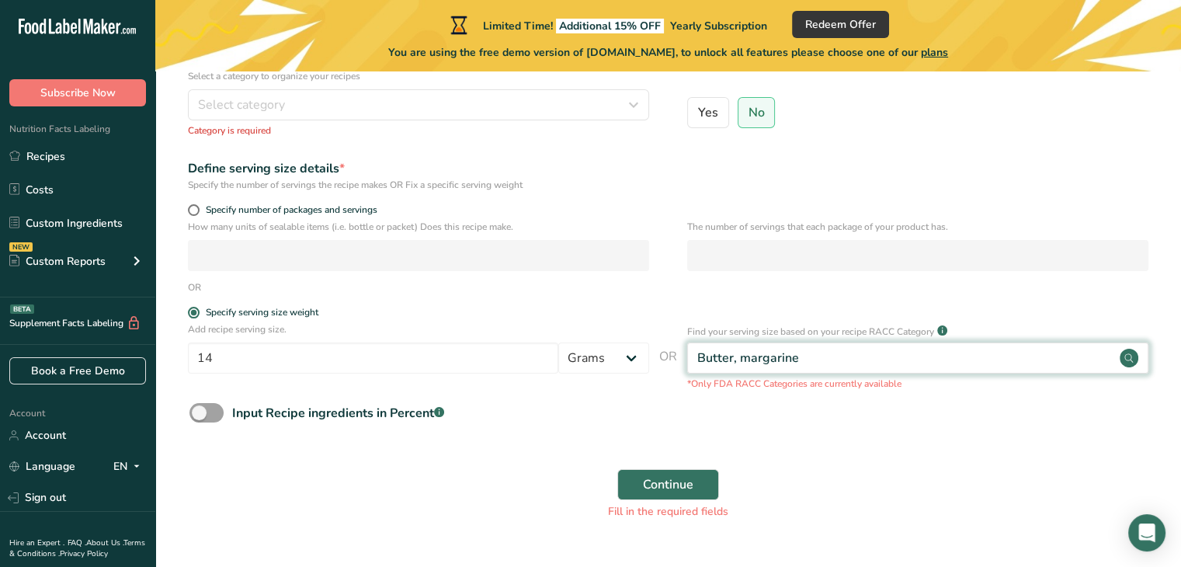
click at [750, 366] on div "Butter, margarine" at bounding box center [748, 358] width 102 height 19
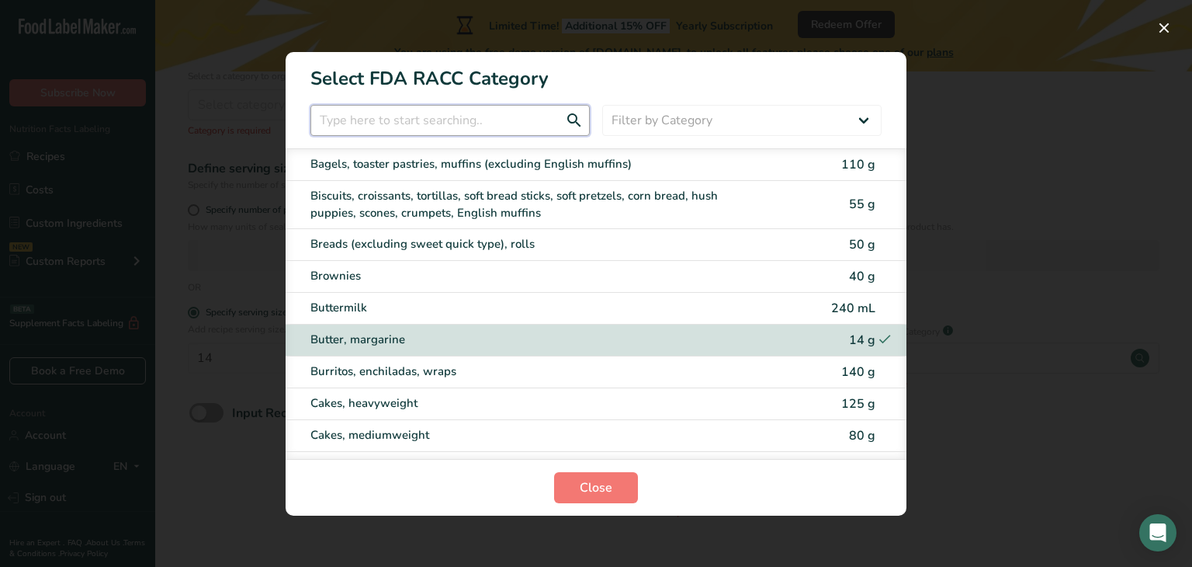
click at [474, 118] on input "RACC Category Selection Modal" at bounding box center [450, 120] width 279 height 31
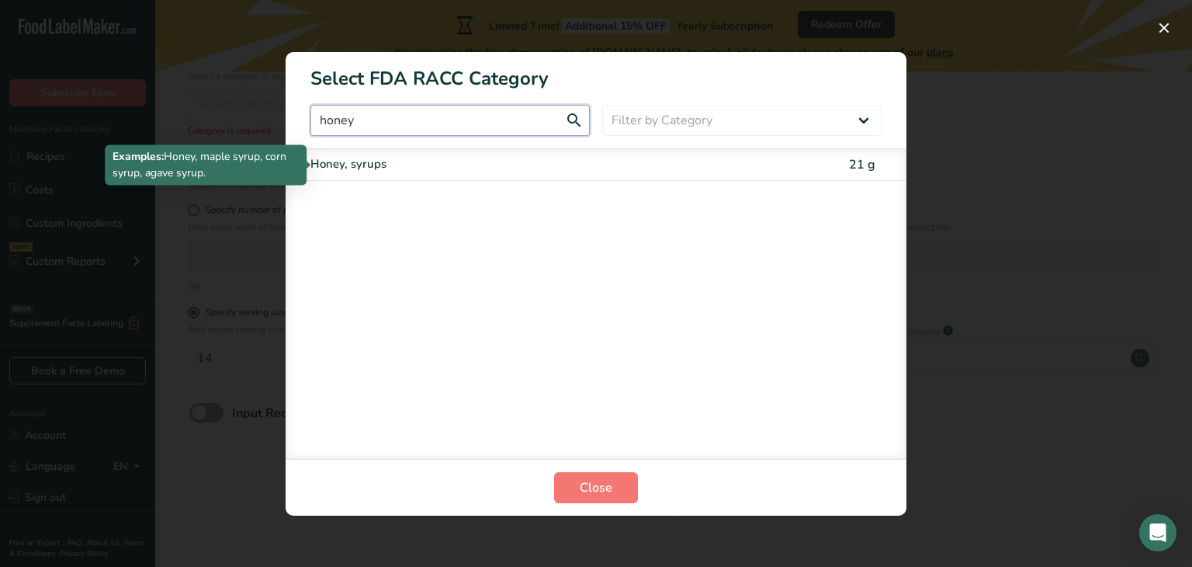
type input "honey"
click at [472, 157] on div "Honey, syrups" at bounding box center [531, 164] width 441 height 18
type input "21"
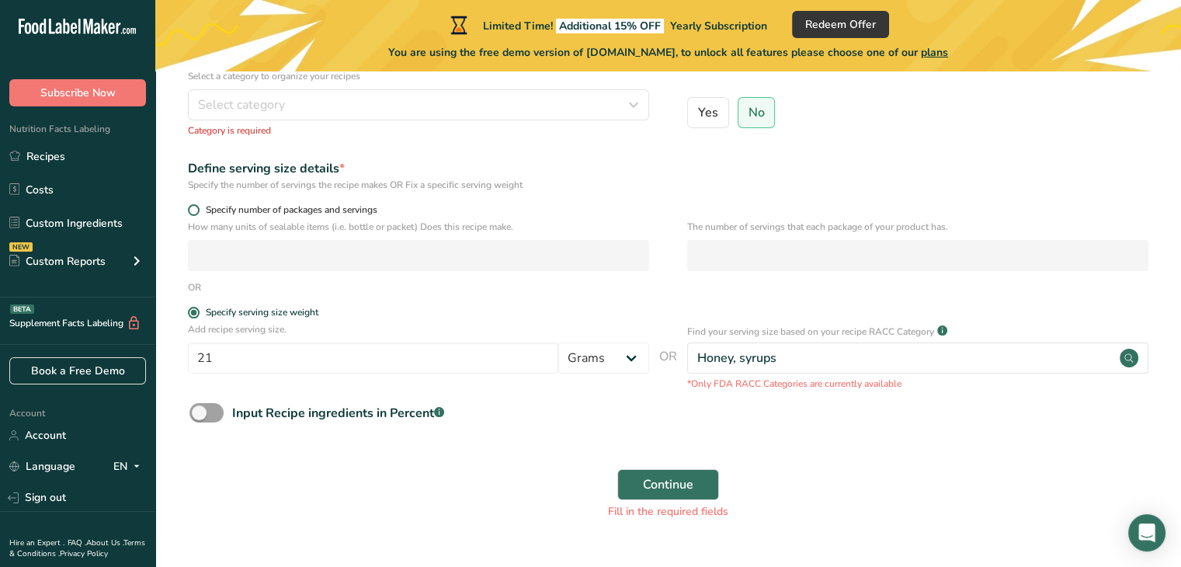
click at [188, 211] on span at bounding box center [194, 210] width 12 height 12
click at [188, 211] on input "Specify number of packages and servings" at bounding box center [193, 210] width 10 height 10
radio input "true"
radio input "false"
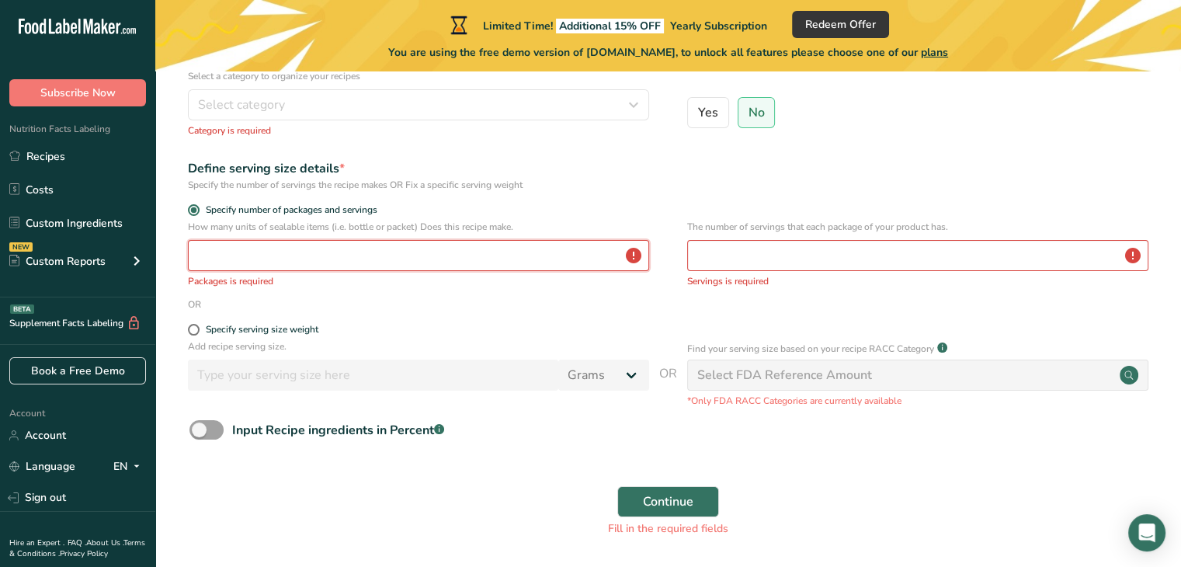
click at [246, 259] on input "number" at bounding box center [418, 255] width 461 height 31
click at [746, 263] on input "number" at bounding box center [917, 255] width 461 height 31
type input "14"
click at [447, 259] on input "number" at bounding box center [418, 255] width 461 height 31
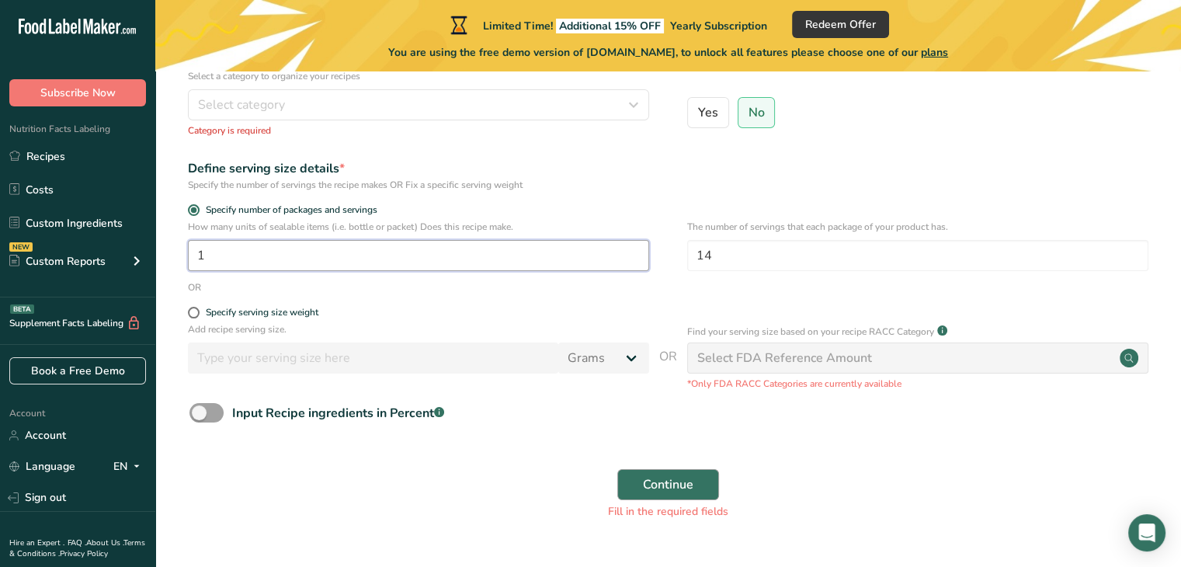
type input "1"
click at [677, 491] on span "Continue" at bounding box center [668, 484] width 50 height 19
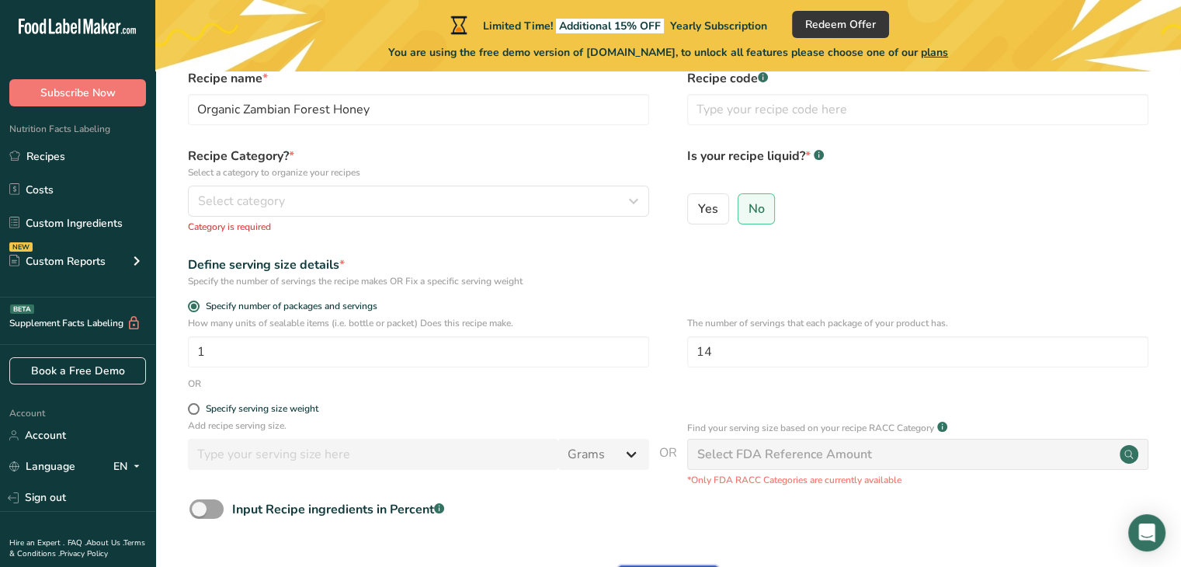
scroll to position [0, 0]
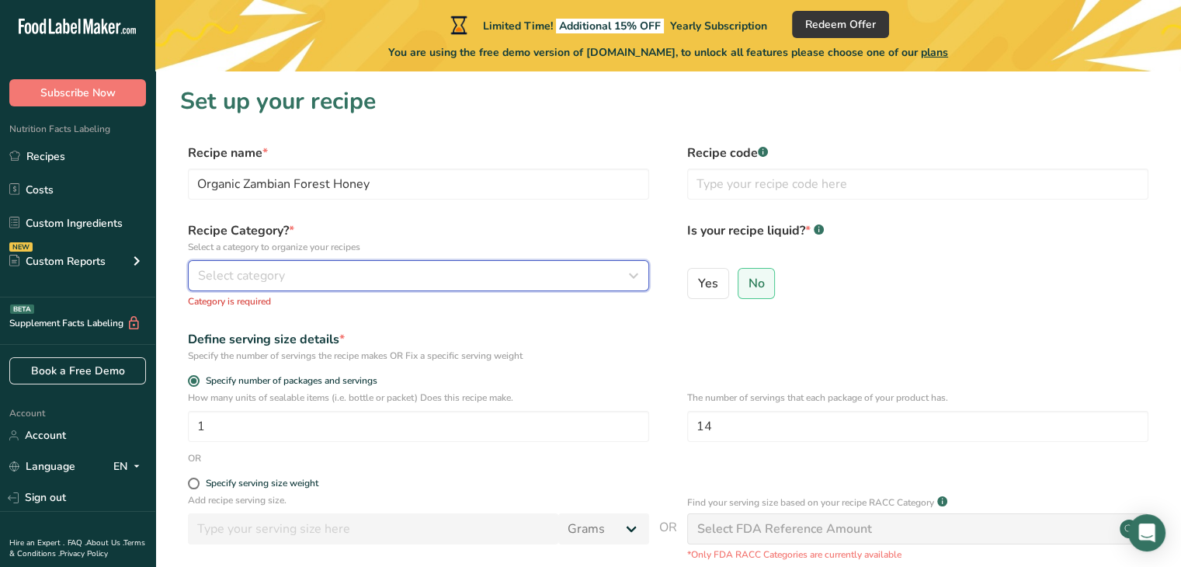
click at [494, 276] on div "Select category" at bounding box center [414, 275] width 432 height 19
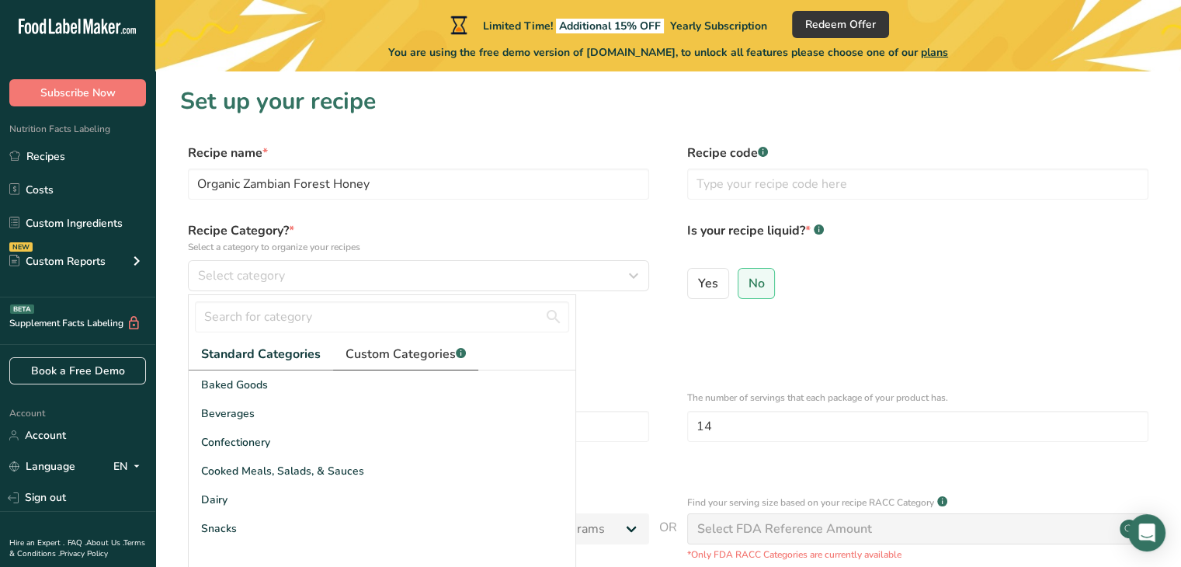
click at [422, 353] on span "Custom Categories .a-a{fill:#347362;}.b-a{fill:#fff;}" at bounding box center [405, 354] width 120 height 19
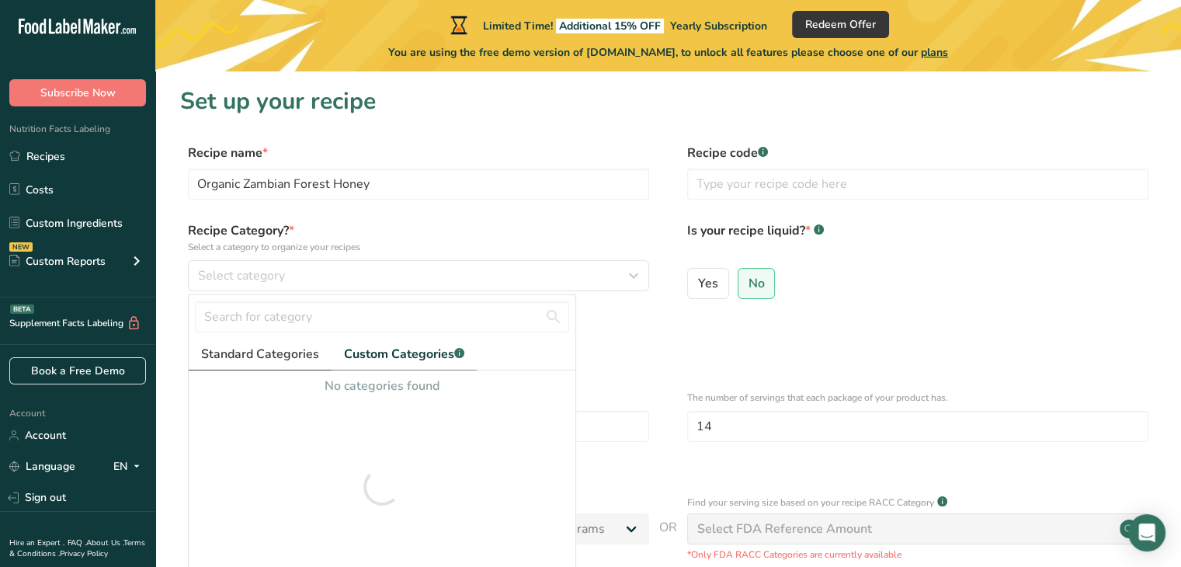
click at [283, 352] on span "Standard Categories" at bounding box center [260, 354] width 118 height 19
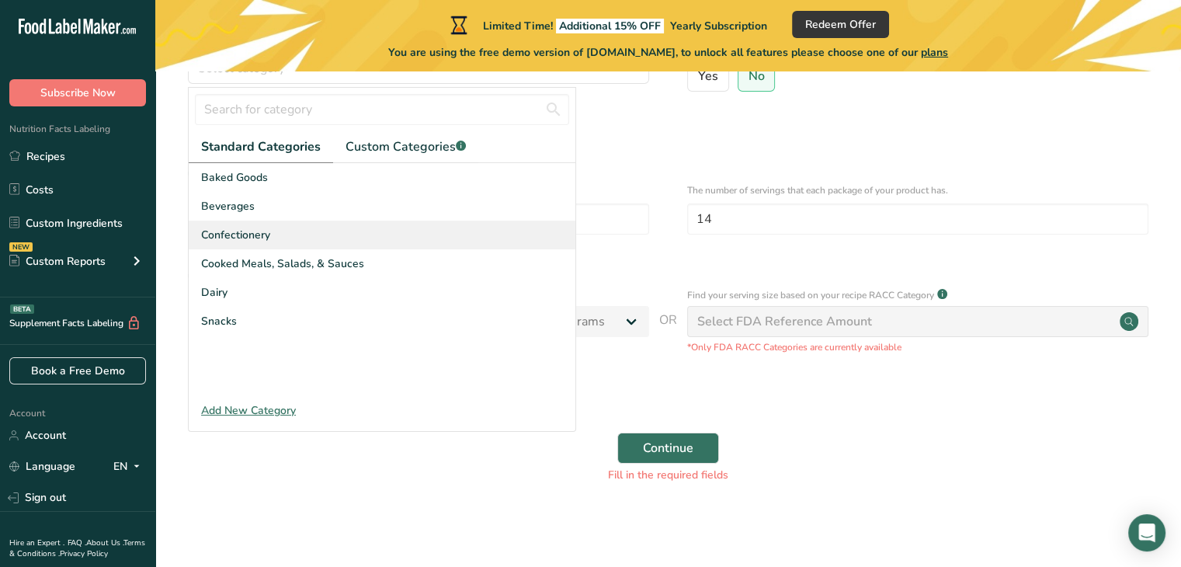
scroll to position [208, 0]
click at [273, 411] on div "Add New Category" at bounding box center [382, 410] width 387 height 16
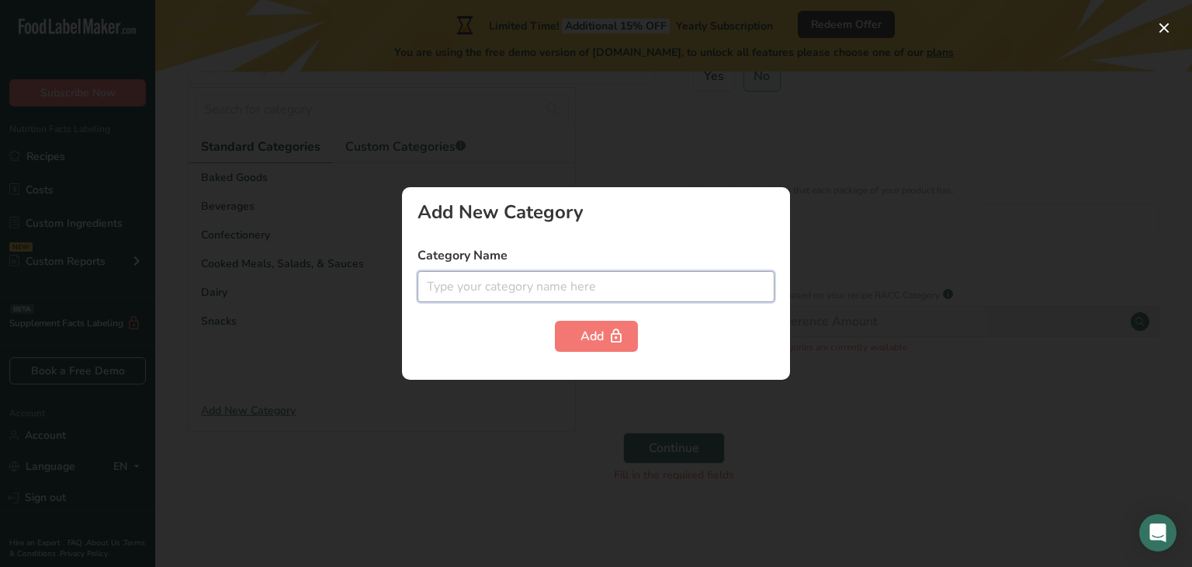
click at [586, 283] on input "text" at bounding box center [596, 286] width 357 height 31
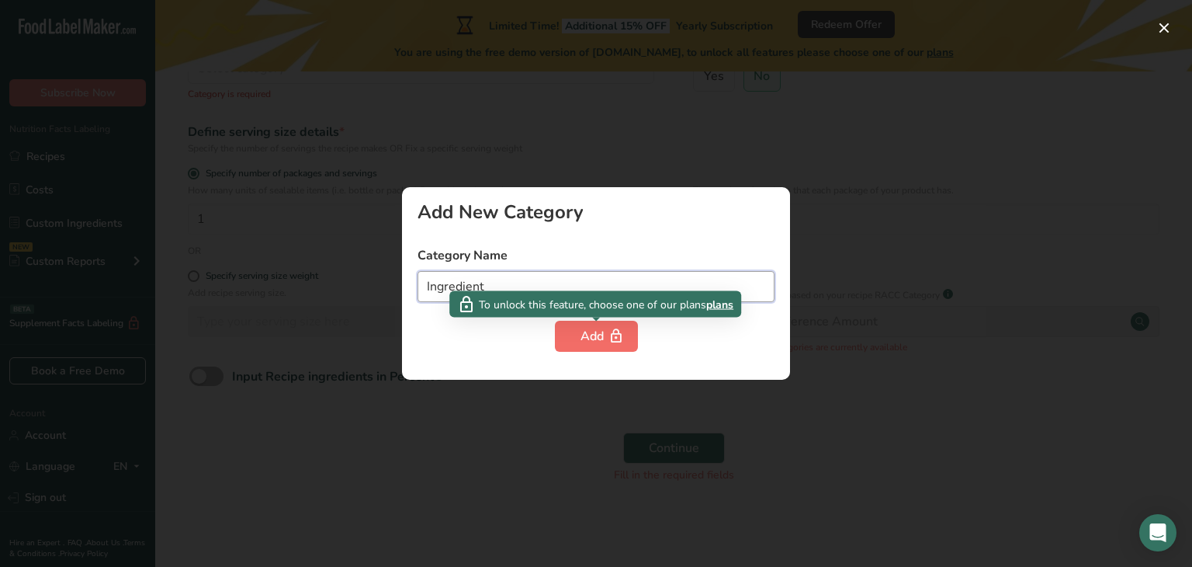
type input "Ingredient"
click at [590, 337] on div "Add" at bounding box center [597, 336] width 32 height 19
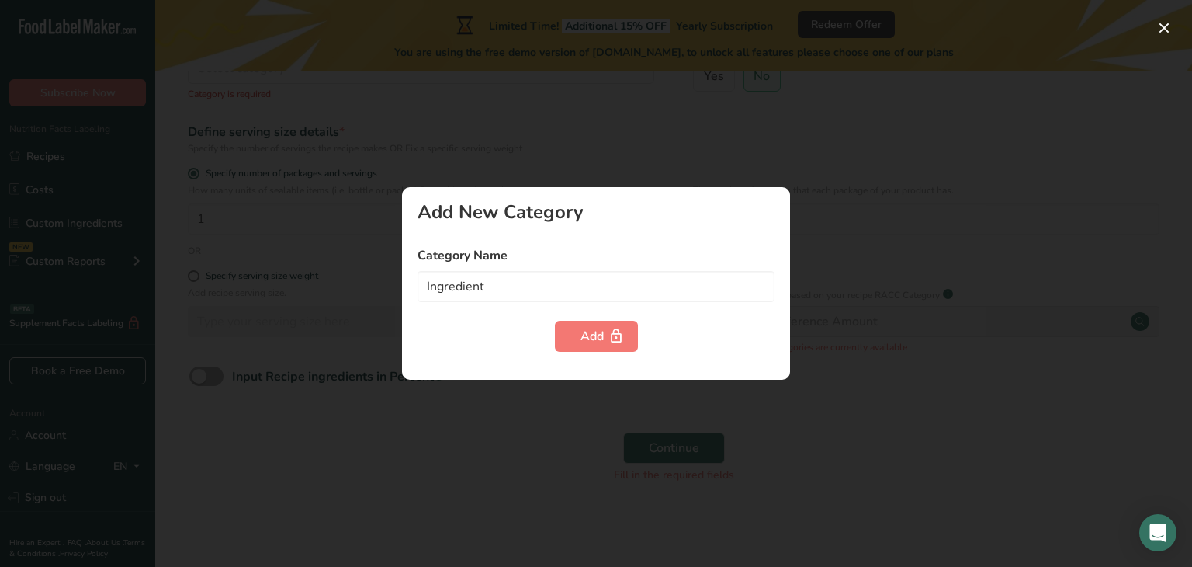
click at [360, 342] on div at bounding box center [596, 283] width 1192 height 567
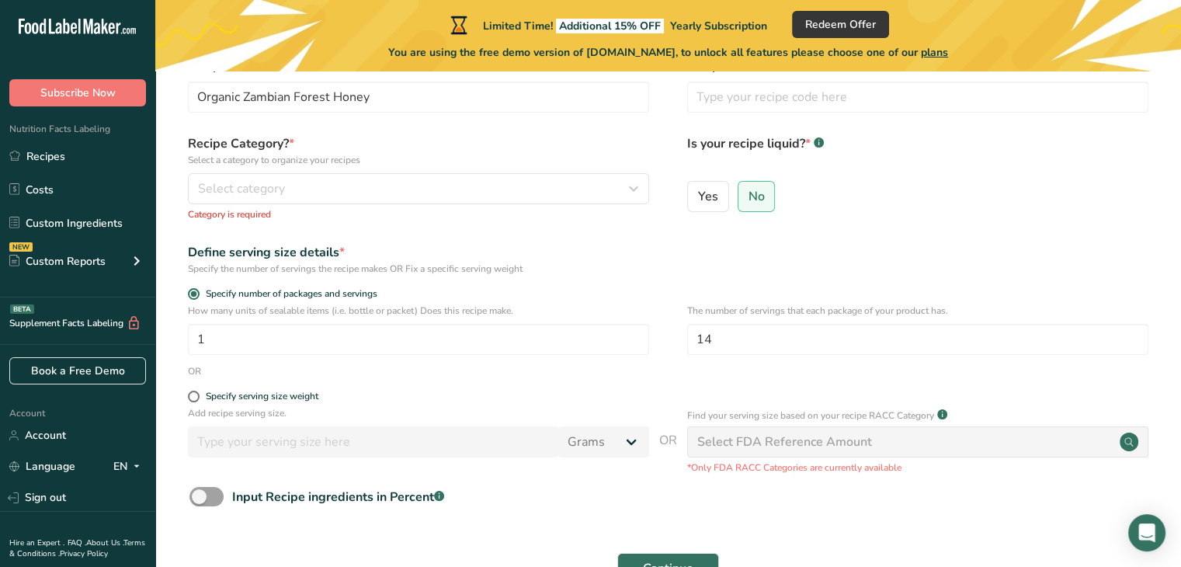
scroll to position [1, 0]
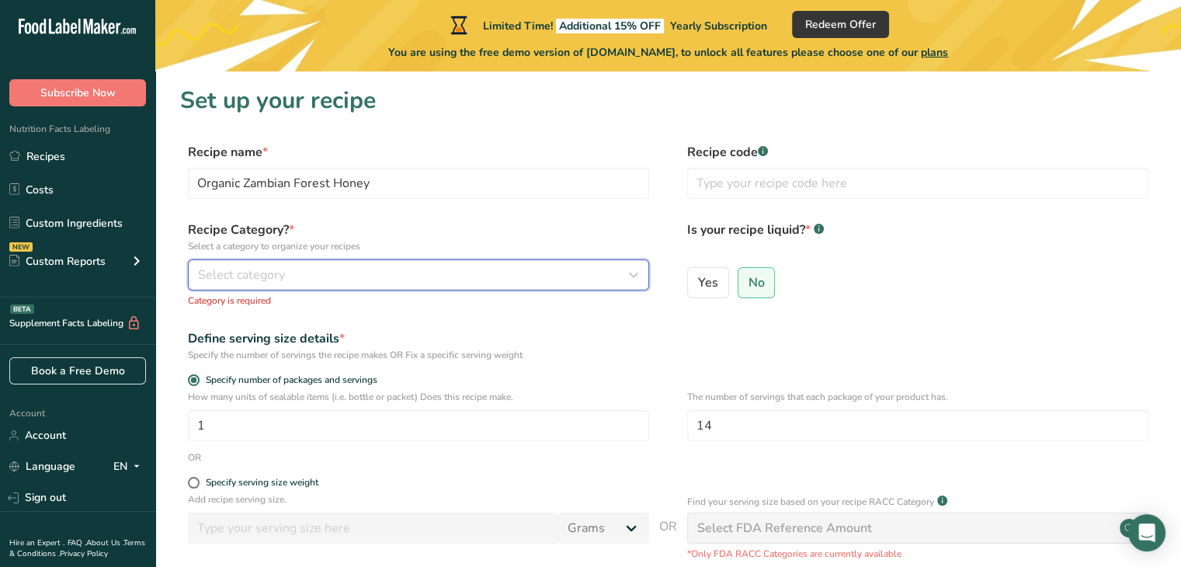
click at [267, 268] on span "Select category" at bounding box center [241, 274] width 87 height 19
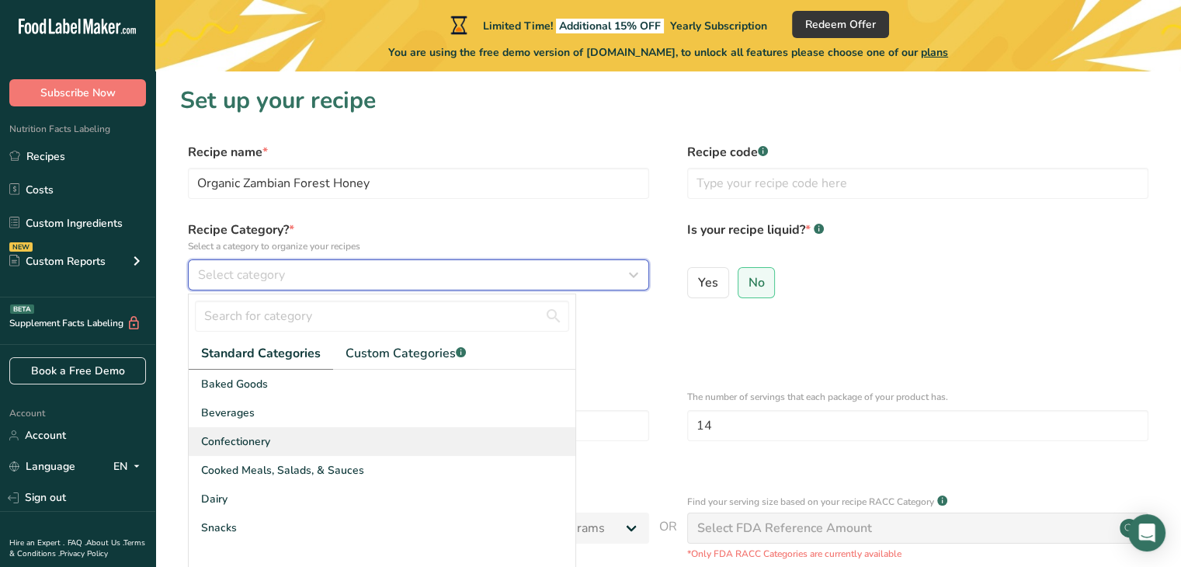
scroll to position [104, 0]
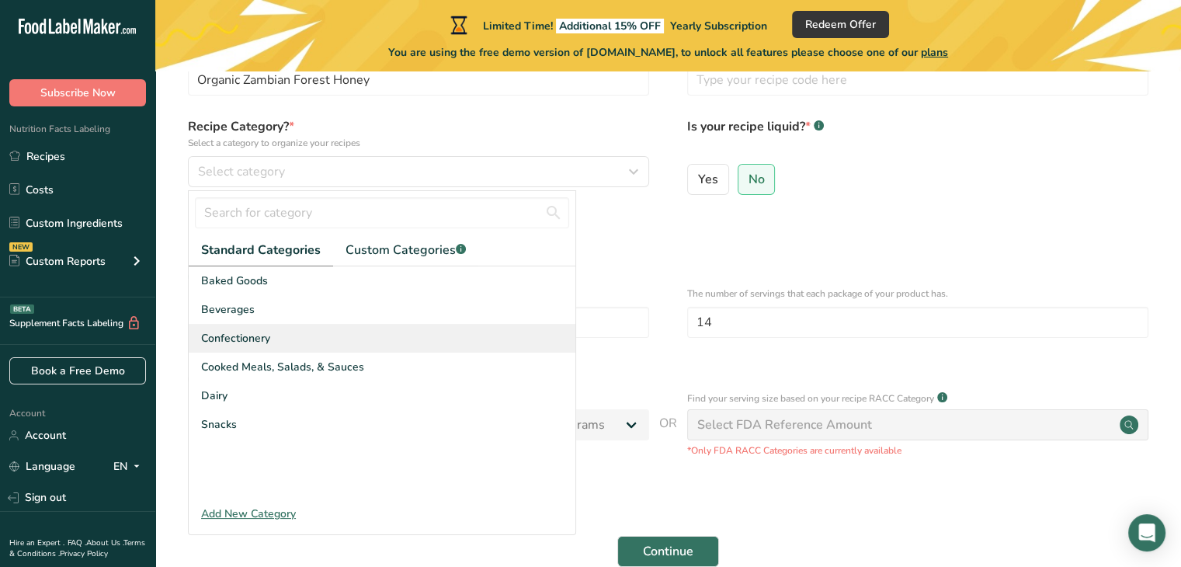
click at [323, 333] on div "Confectionery" at bounding box center [382, 338] width 387 height 29
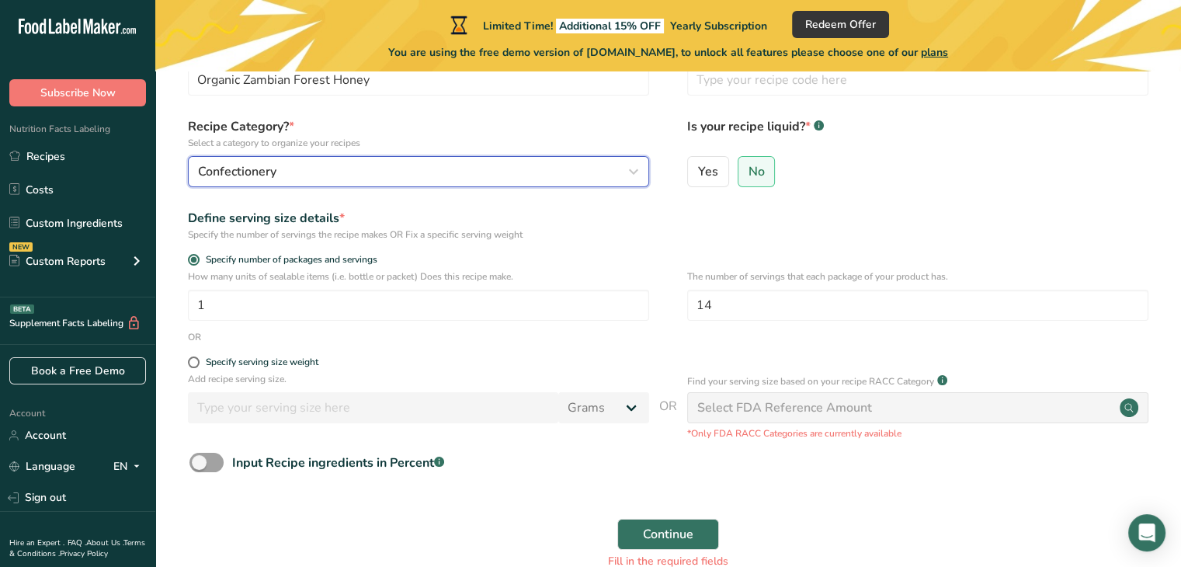
click at [277, 166] on div "Confectionery" at bounding box center [414, 171] width 432 height 19
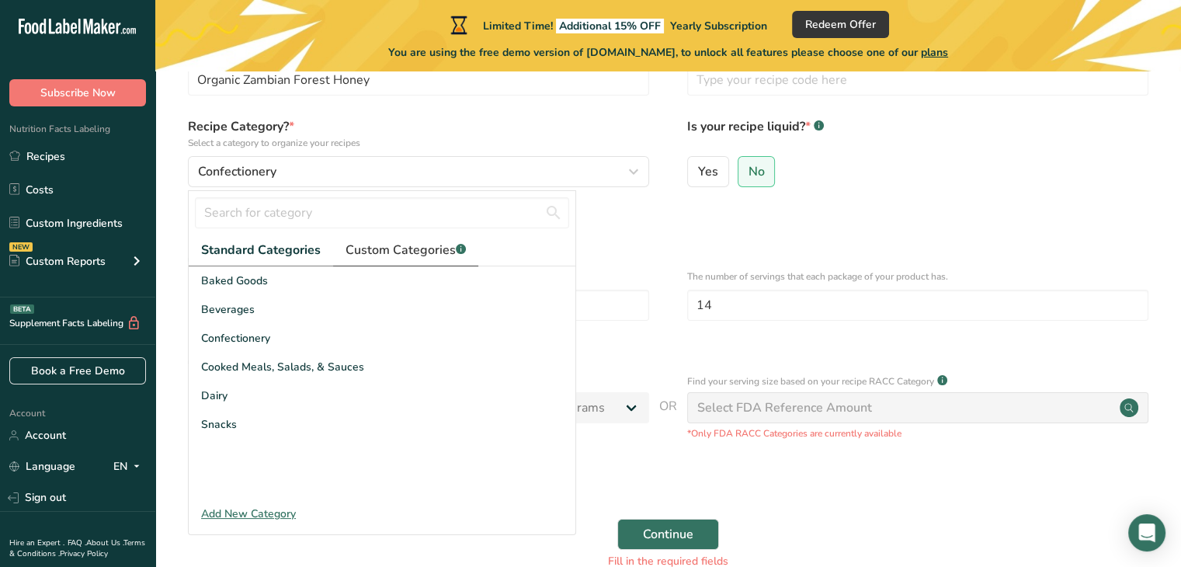
click at [406, 239] on link "Custom Categories .a-a{fill:#347362;}.b-a{fill:#fff;}" at bounding box center [405, 250] width 145 height 32
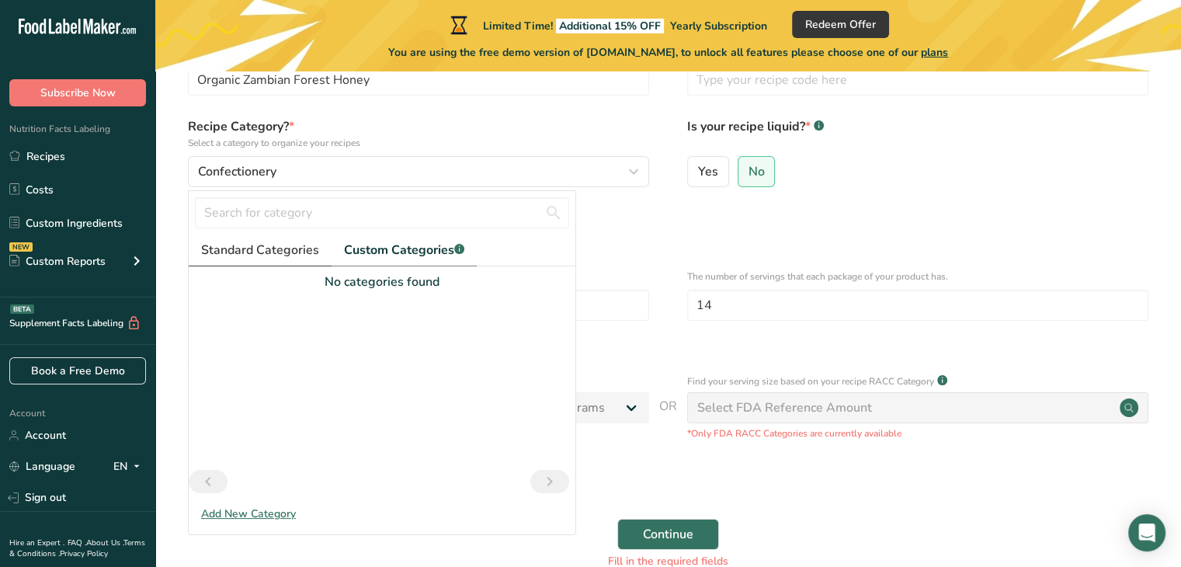
click at [272, 244] on span "Standard Categories" at bounding box center [260, 250] width 118 height 19
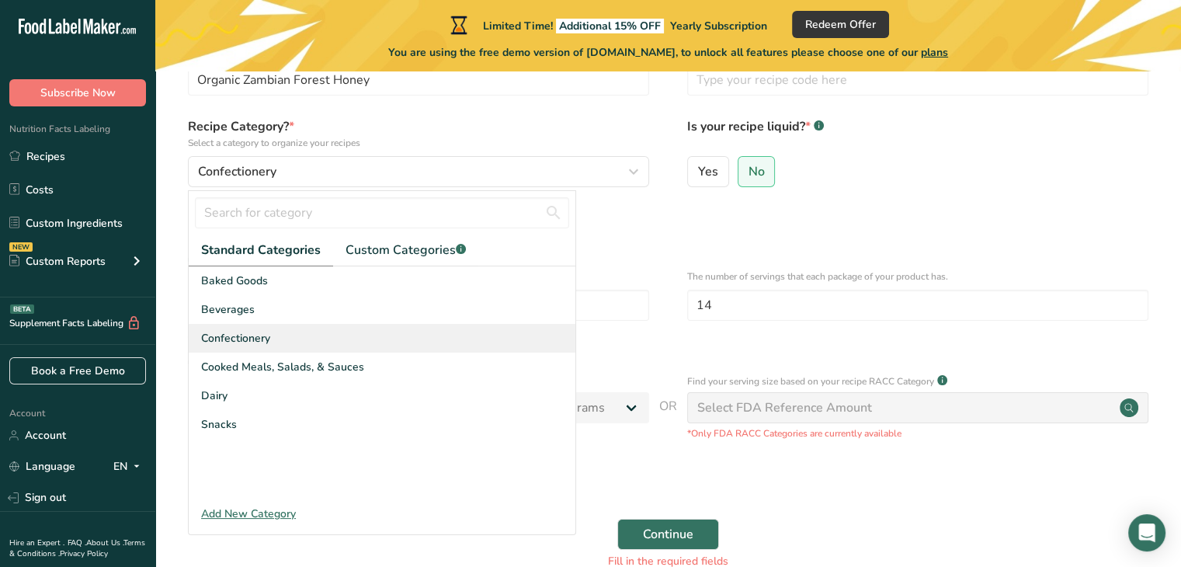
click at [292, 335] on div "Confectionery" at bounding box center [382, 338] width 387 height 29
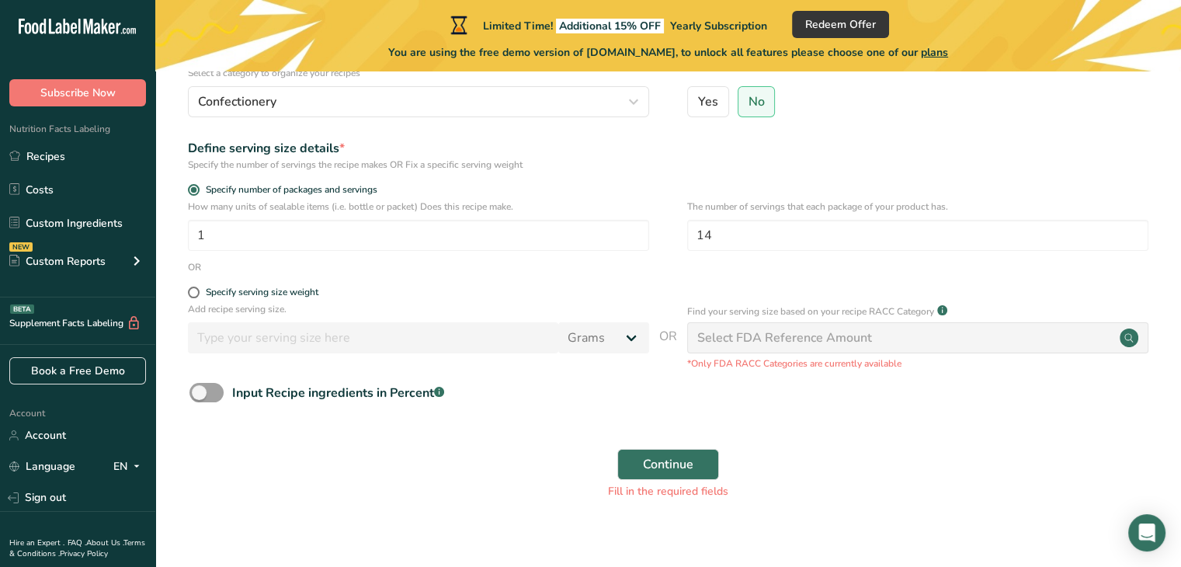
scroll to position [191, 0]
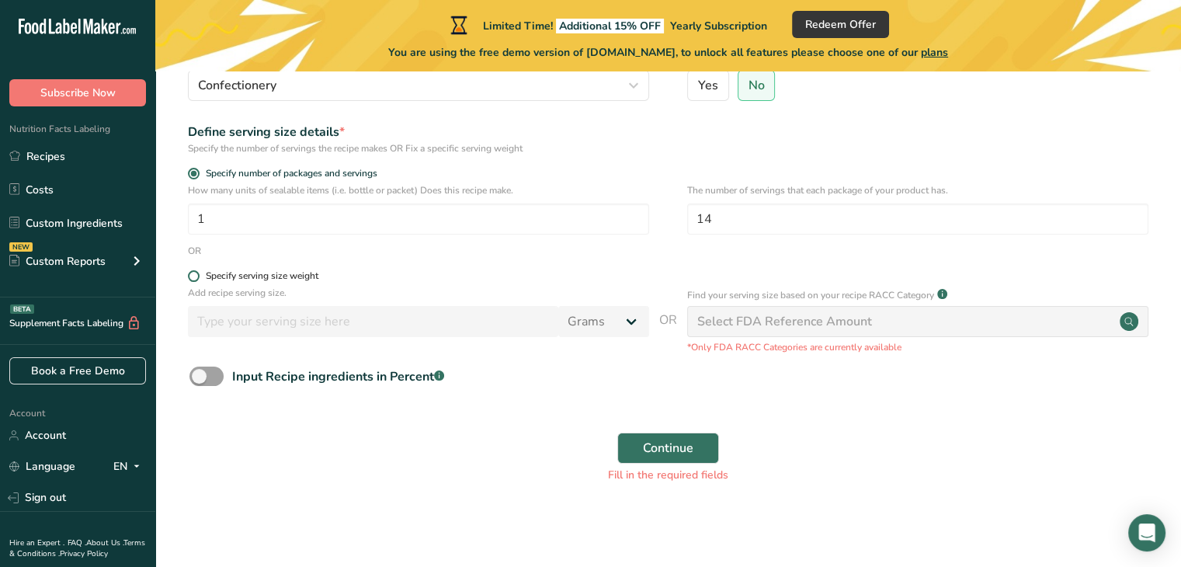
click at [191, 272] on span at bounding box center [194, 276] width 12 height 12
click at [191, 272] on input "Specify serving size weight" at bounding box center [193, 276] width 10 height 10
radio input "true"
radio input "false"
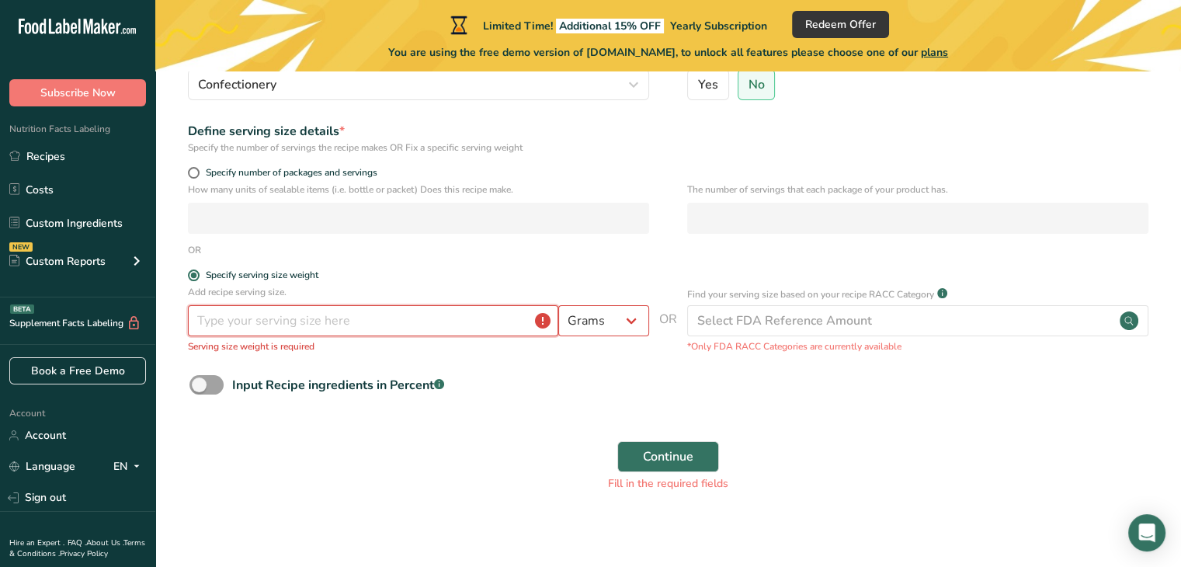
click at [255, 328] on input "number" at bounding box center [373, 320] width 370 height 31
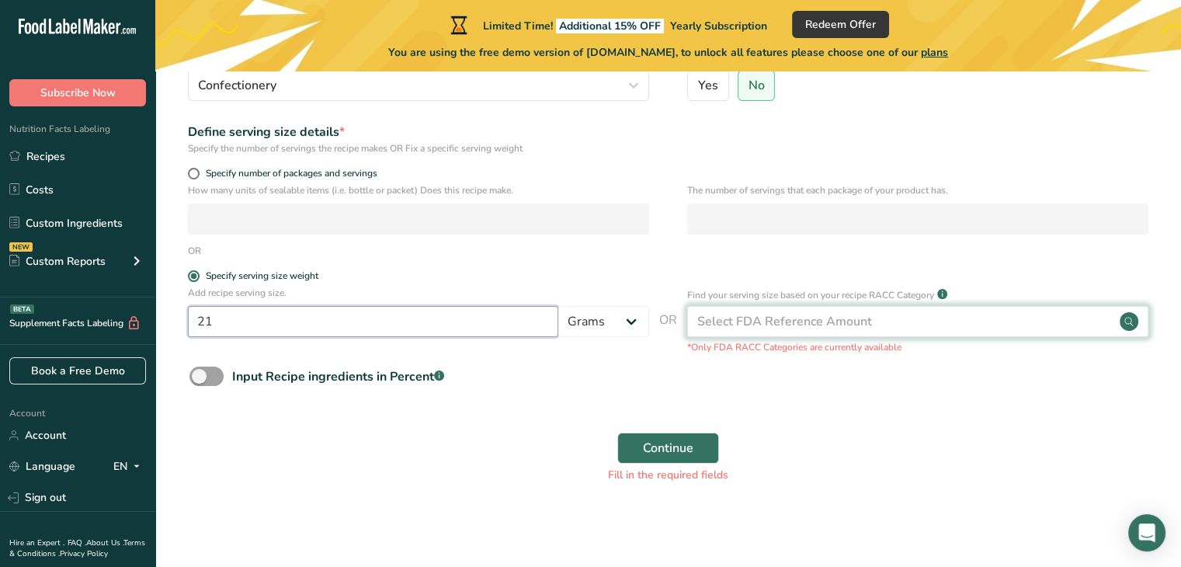
type input "21"
click at [792, 332] on div "Select FDA Reference Amount" at bounding box center [917, 321] width 461 height 31
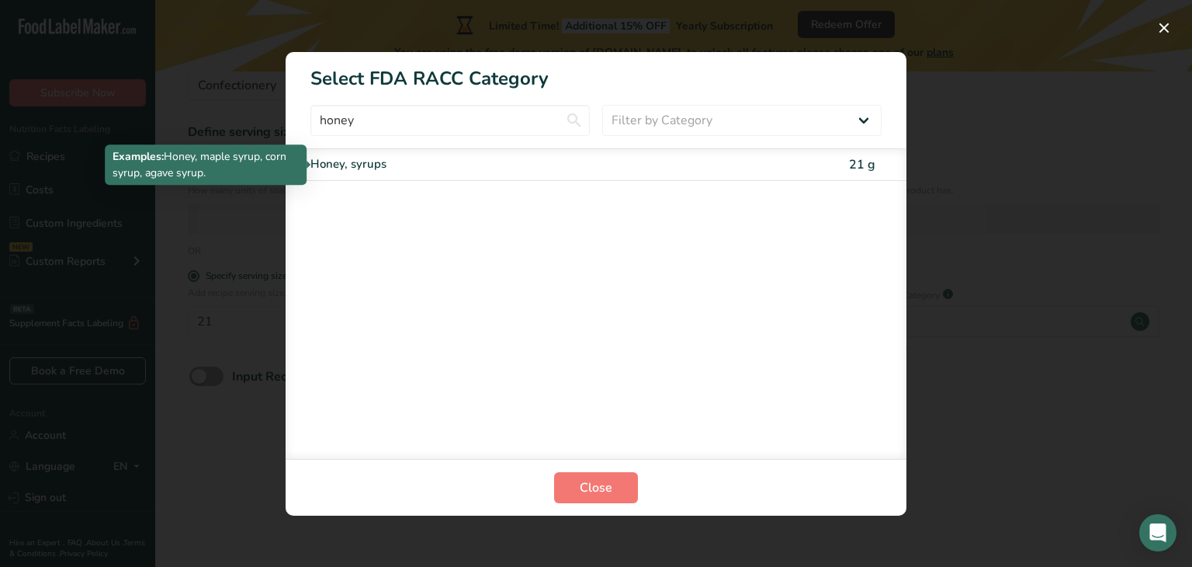
click at [658, 165] on div "Honey, syrups" at bounding box center [531, 164] width 441 height 18
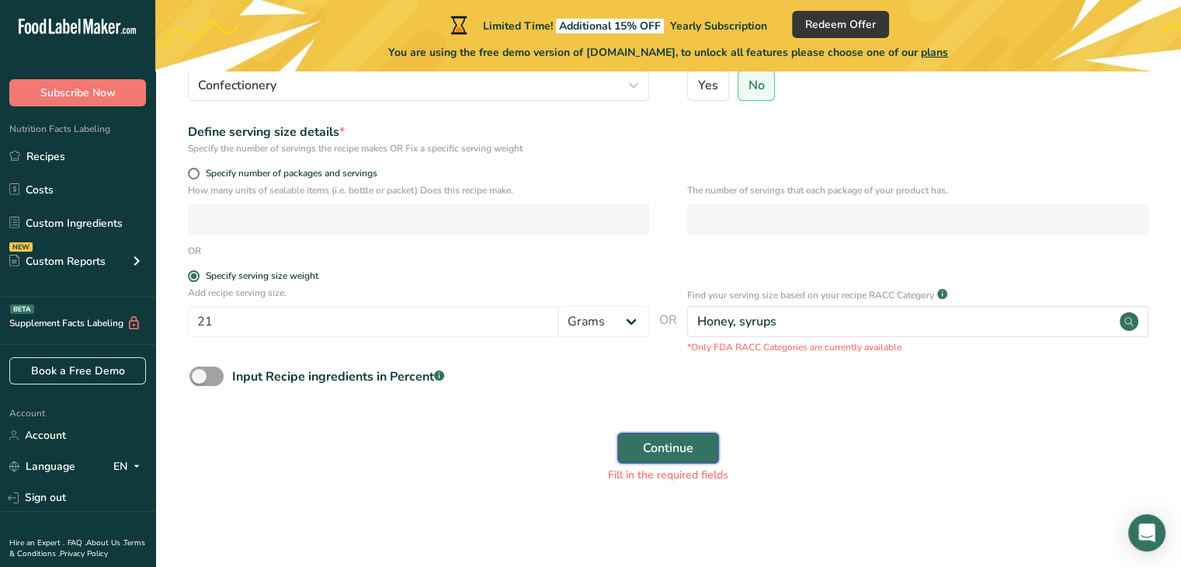
click at [661, 450] on span "Continue" at bounding box center [668, 448] width 50 height 19
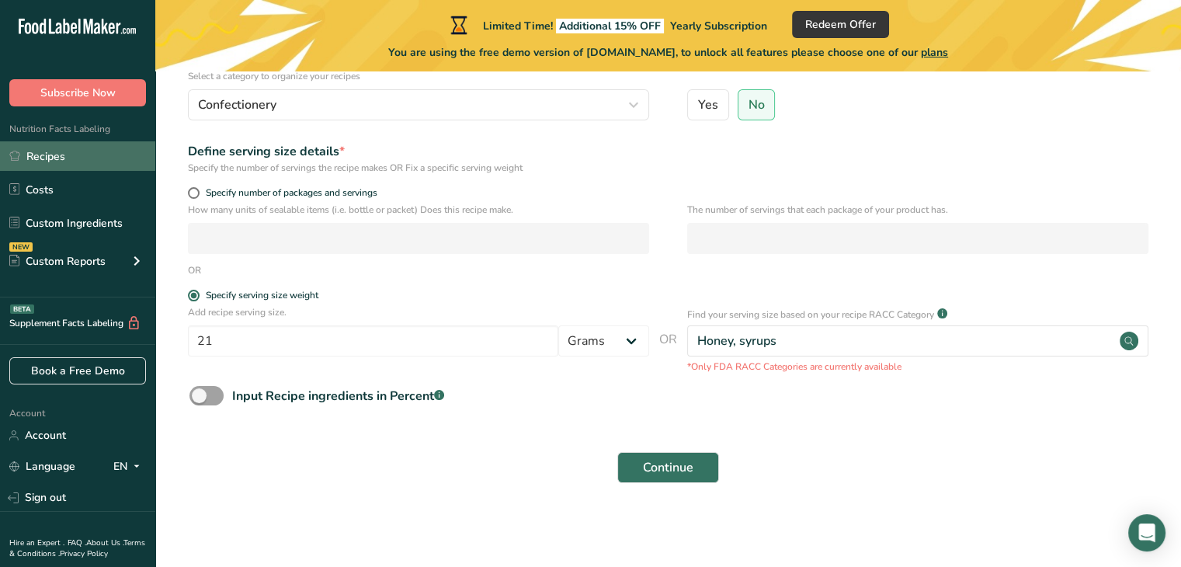
click at [62, 160] on link "Recipes" at bounding box center [77, 155] width 155 height 29
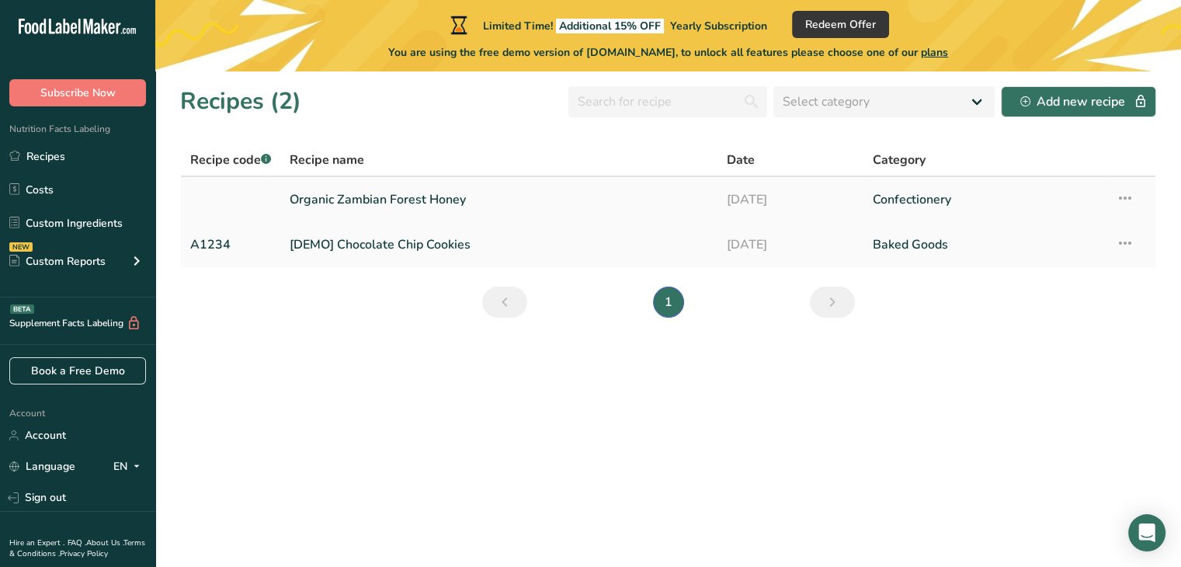
click at [411, 197] on link "Organic Zambian Forest Honey" at bounding box center [499, 199] width 418 height 33
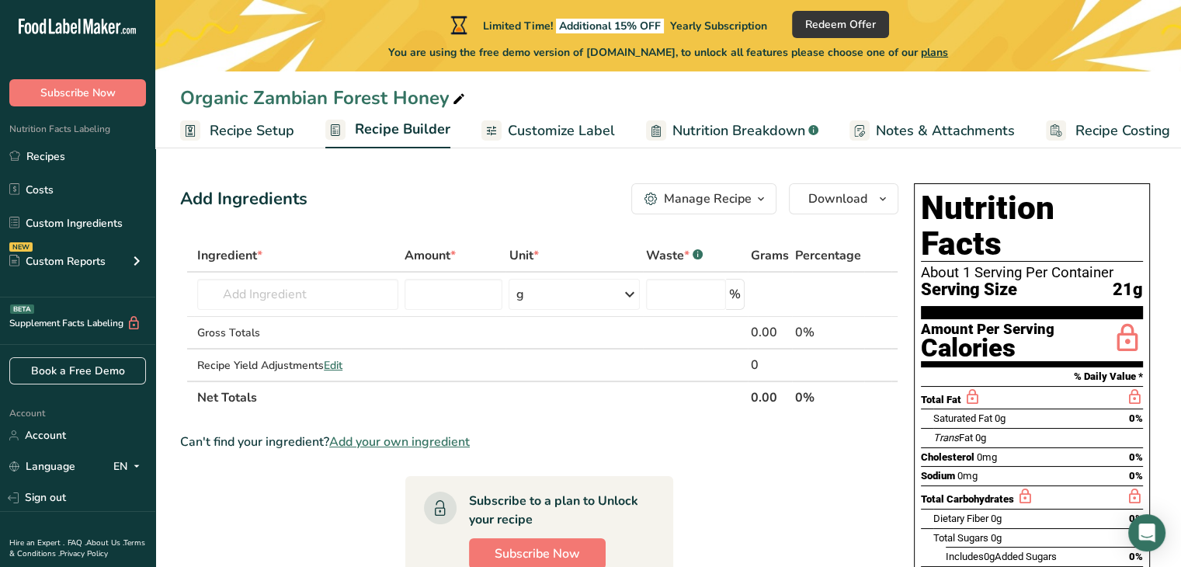
click at [704, 124] on span "Nutrition Breakdown" at bounding box center [738, 130] width 133 height 21
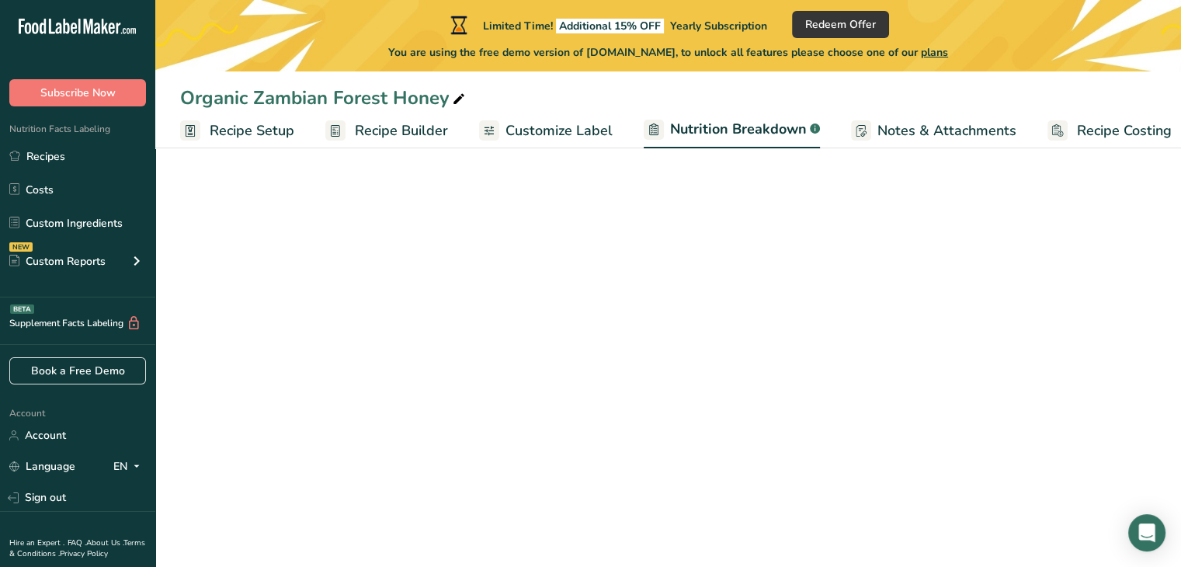
scroll to position [0, 15]
select select "Calories"
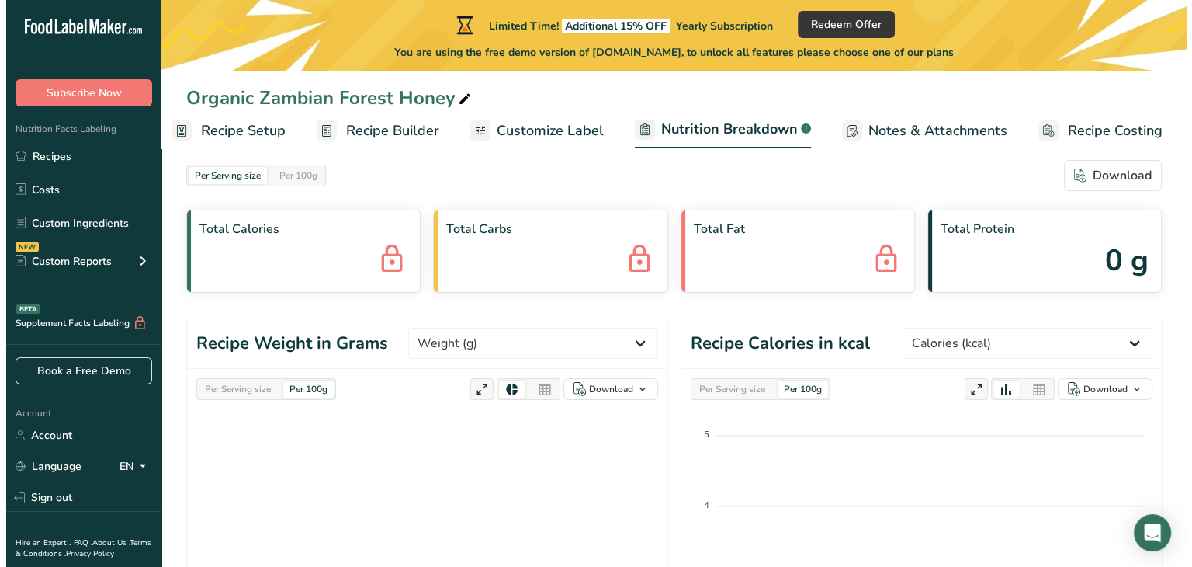
scroll to position [0, 0]
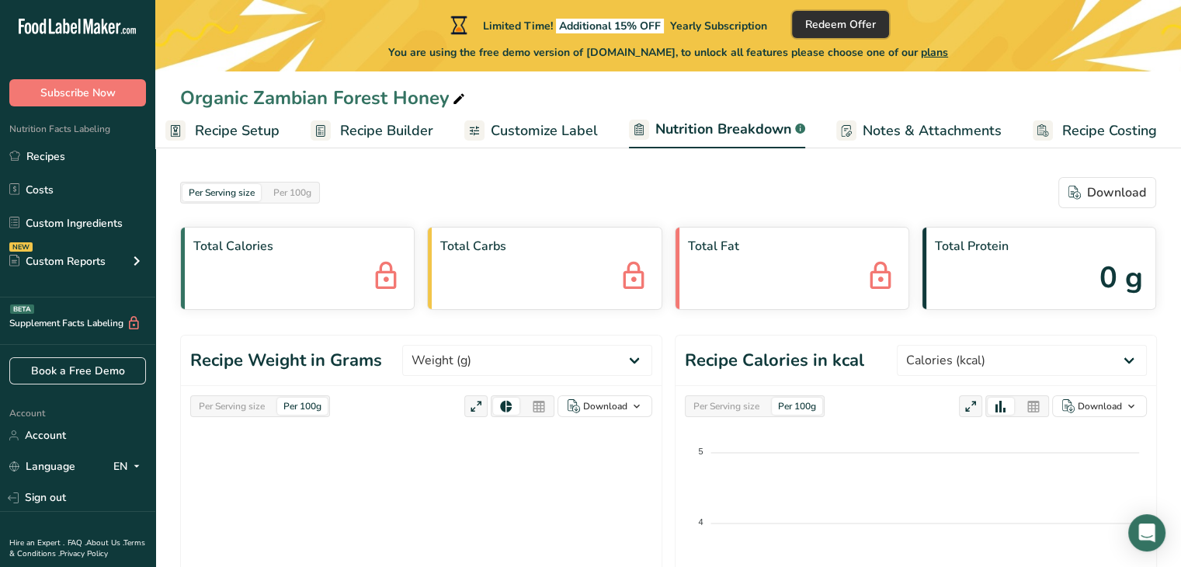
click at [842, 23] on span "Redeem Offer" at bounding box center [840, 24] width 71 height 16
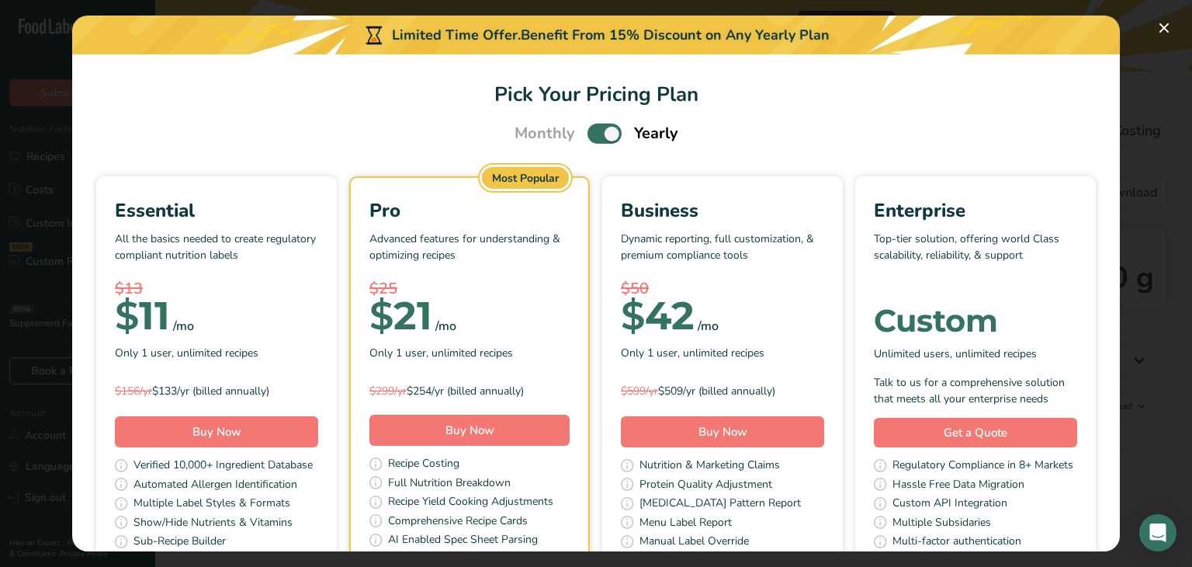
scroll to position [0, 3]
